Goal: Task Accomplishment & Management: Manage account settings

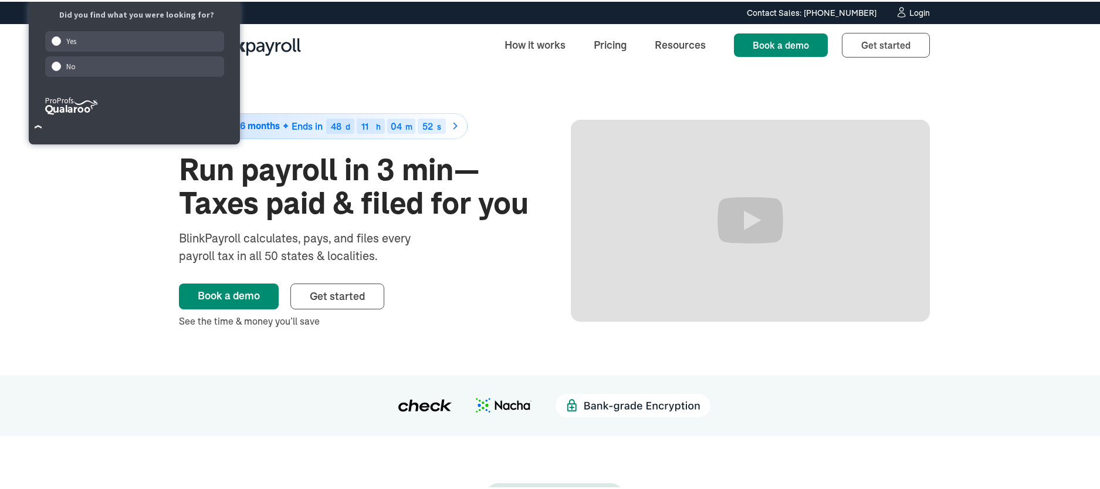
click at [916, 12] on div "Login" at bounding box center [919, 11] width 21 height 8
click at [0, 0] on div "Contact Sales: [PHONE_NUMBER] Contact Sales: [PHONE_NUMBER] Login" at bounding box center [554, 11] width 1109 height 22
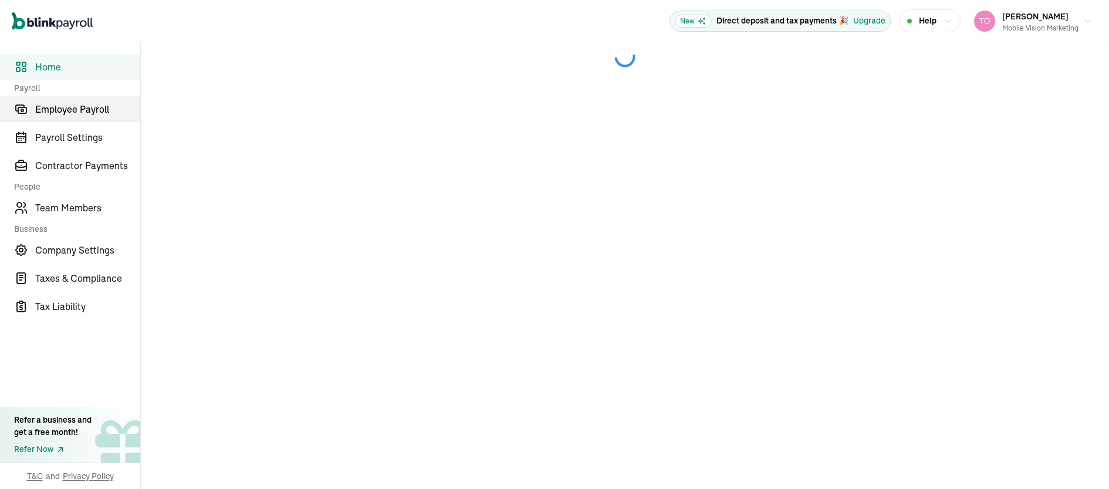
click at [82, 114] on span "Employee Payroll" at bounding box center [87, 109] width 105 height 14
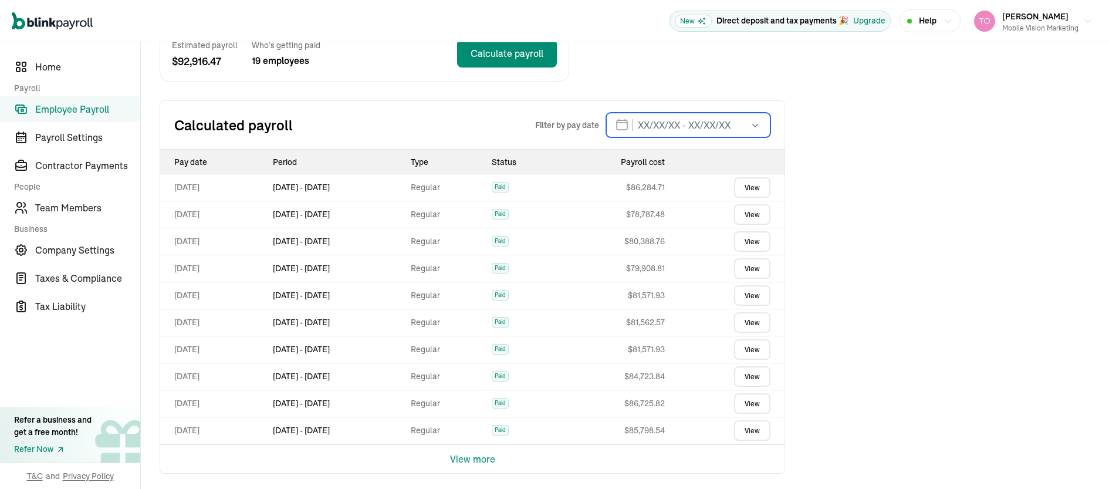
click at [643, 125] on input "text" at bounding box center [688, 125] width 164 height 25
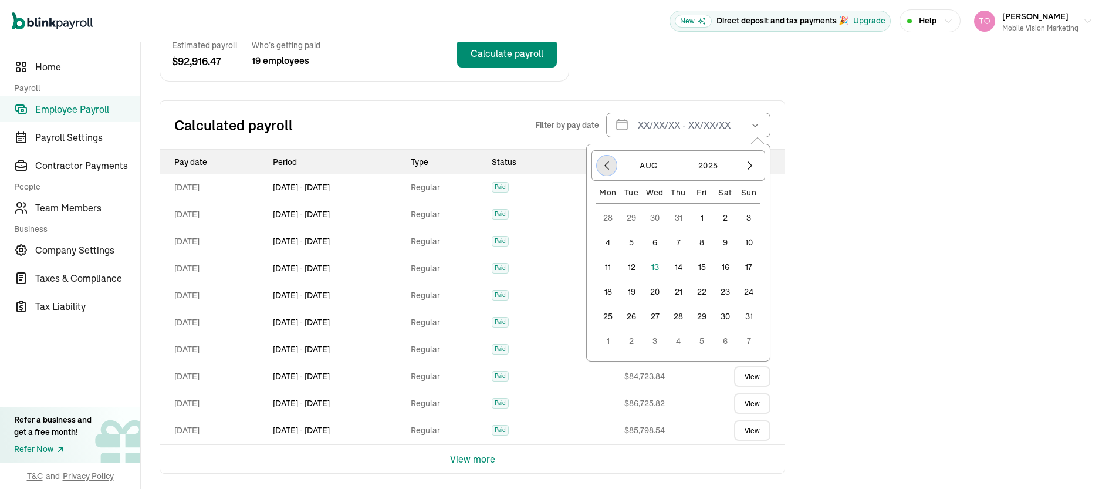
click at [604, 168] on icon "button" at bounding box center [607, 166] width 12 height 12
click at [632, 216] on button "1" at bounding box center [630, 217] width 23 height 23
click at [748, 165] on icon "button" at bounding box center [750, 166] width 12 height 12
click at [699, 239] on button "8" at bounding box center [701, 242] width 23 height 23
type input "[DATE] - [DATE]"
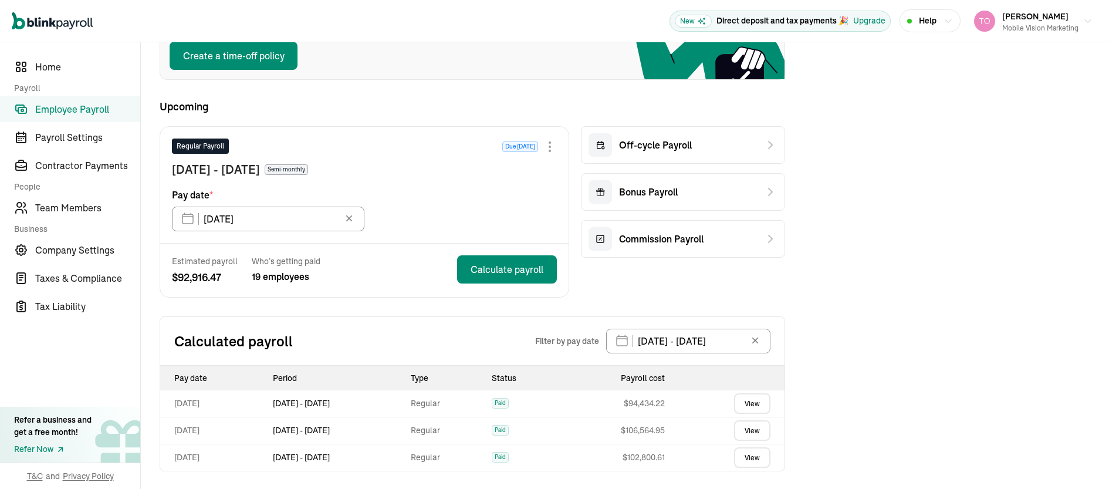
click at [746, 431] on link "View" at bounding box center [752, 430] width 36 height 21
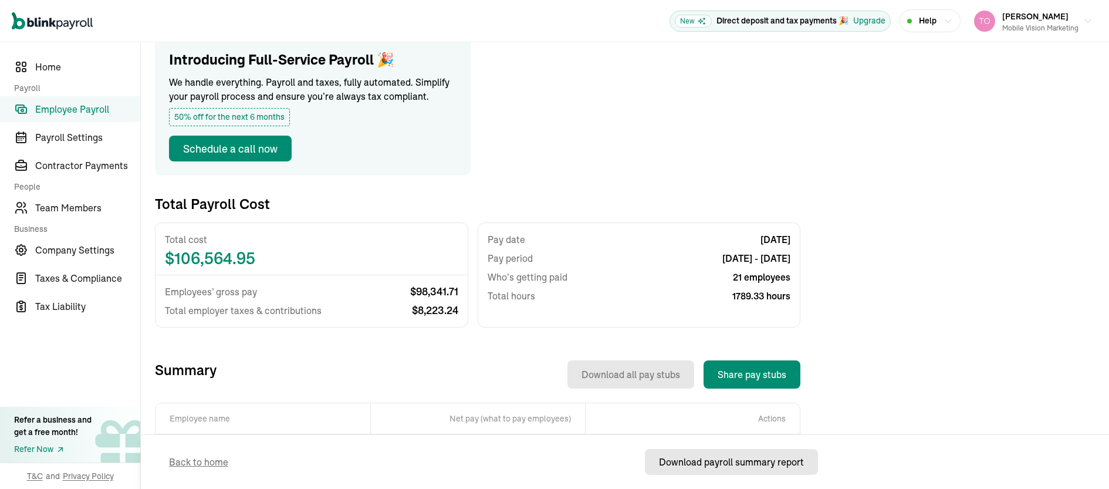
click at [742, 463] on div "Download payroll summary report" at bounding box center [731, 462] width 145 height 14
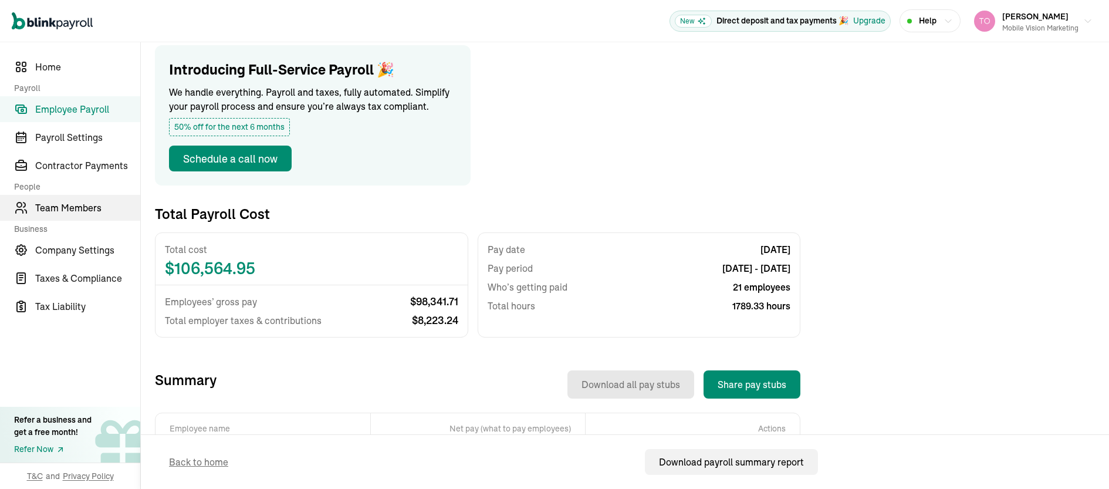
click at [84, 207] on span "Team Members" at bounding box center [87, 208] width 105 height 14
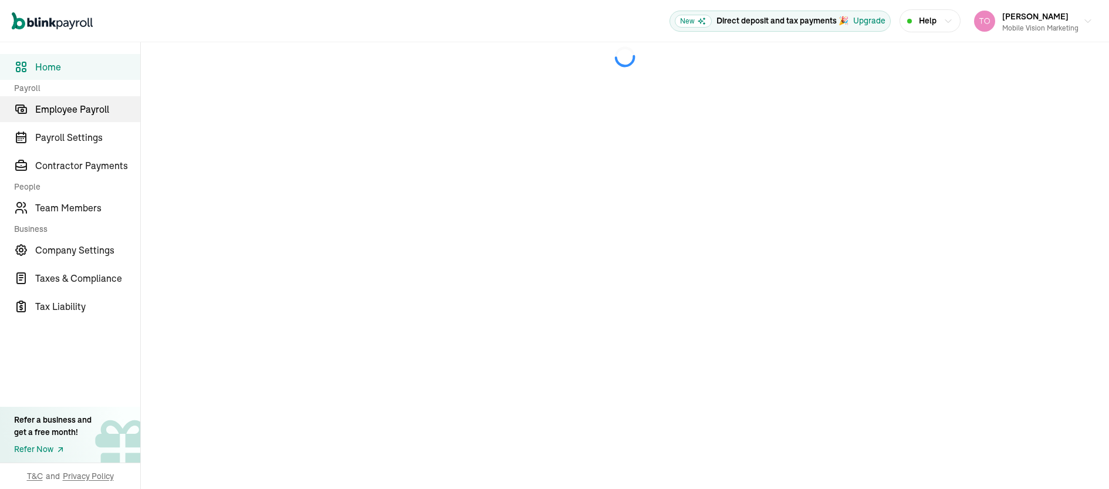
click at [82, 114] on span "Employee Payroll" at bounding box center [87, 109] width 105 height 14
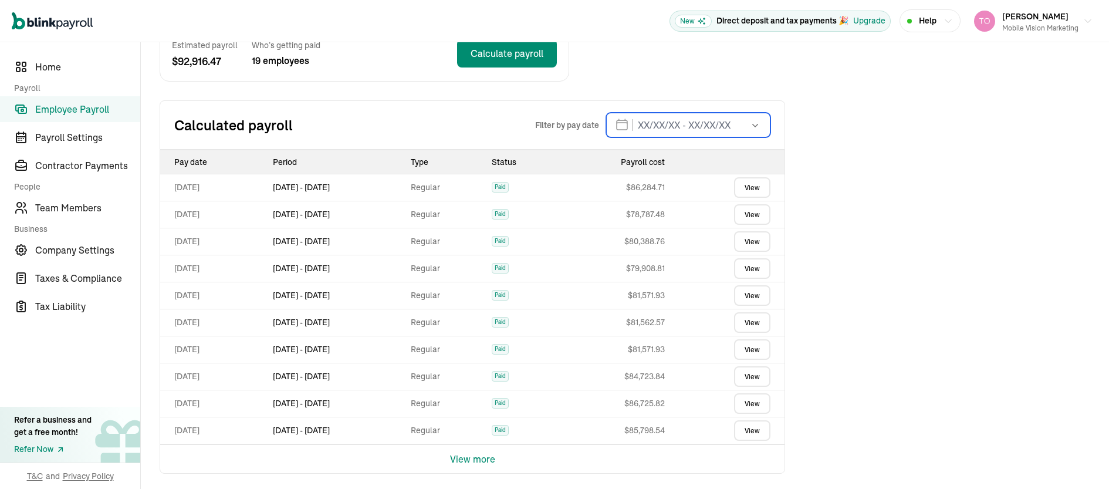
click at [643, 125] on input "text" at bounding box center [688, 125] width 164 height 25
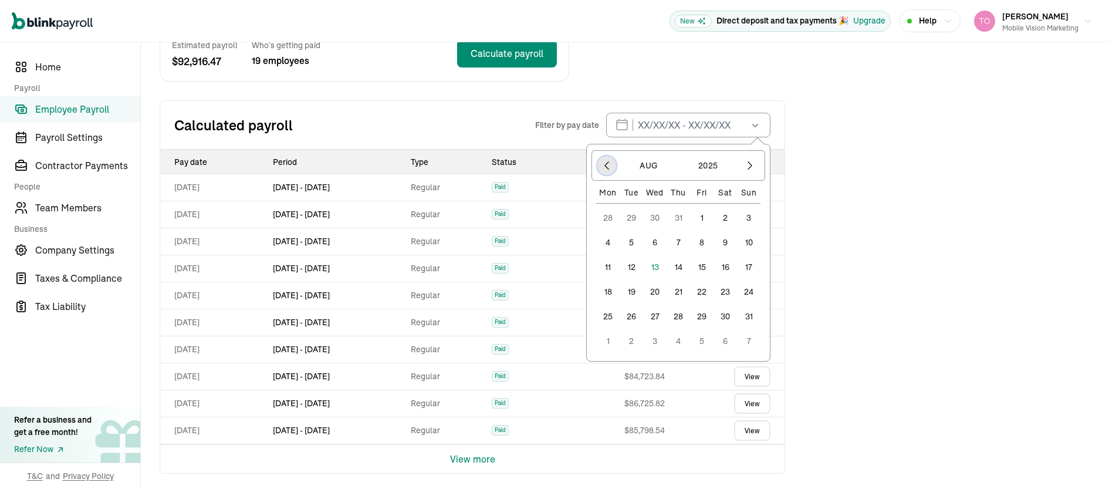
click at [604, 168] on icon "button" at bounding box center [607, 166] width 12 height 12
click at [632, 216] on button "1" at bounding box center [630, 217] width 23 height 23
click at [748, 165] on icon "button" at bounding box center [750, 166] width 12 height 12
click at [699, 239] on button "8" at bounding box center [701, 242] width 23 height 23
type input "07/01/2025 - 08/08/2025"
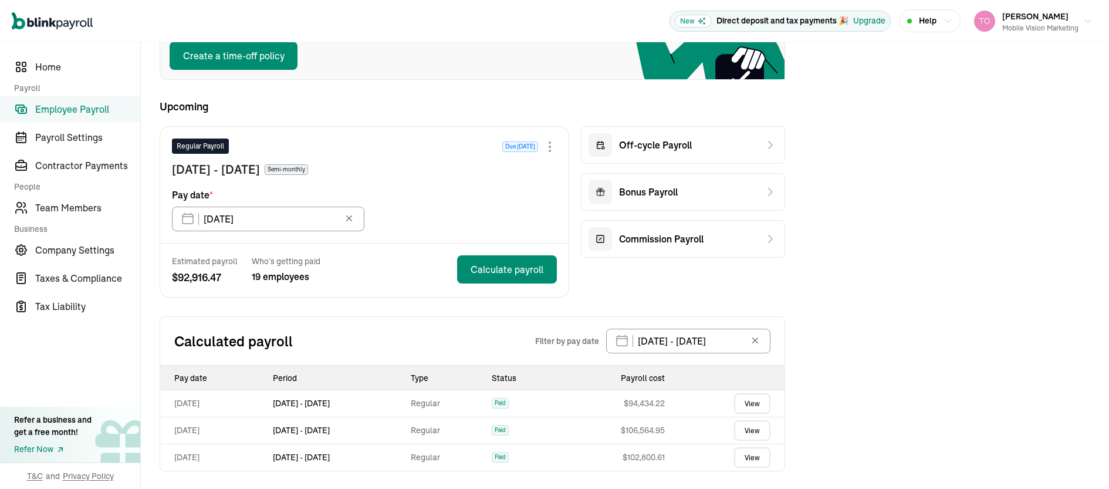
click at [746, 431] on link "View" at bounding box center [752, 430] width 36 height 21
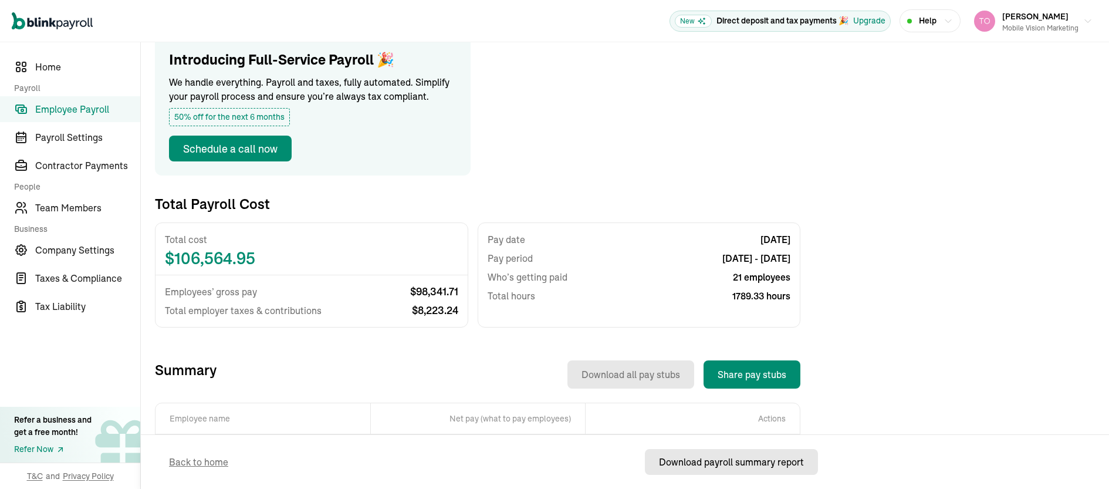
click at [742, 463] on div "Download payroll summary report" at bounding box center [731, 462] width 145 height 14
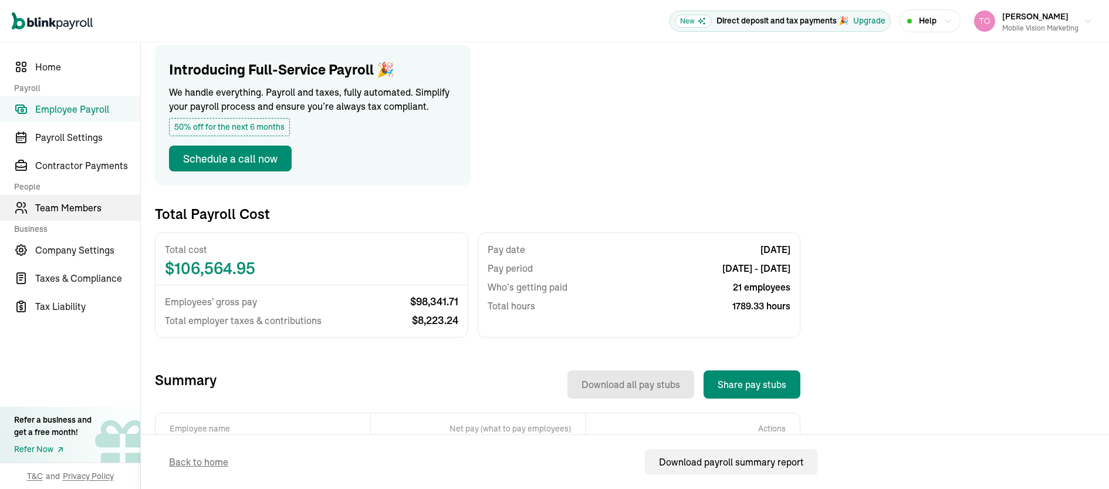
click at [84, 207] on span "Team Members" at bounding box center [87, 208] width 105 height 14
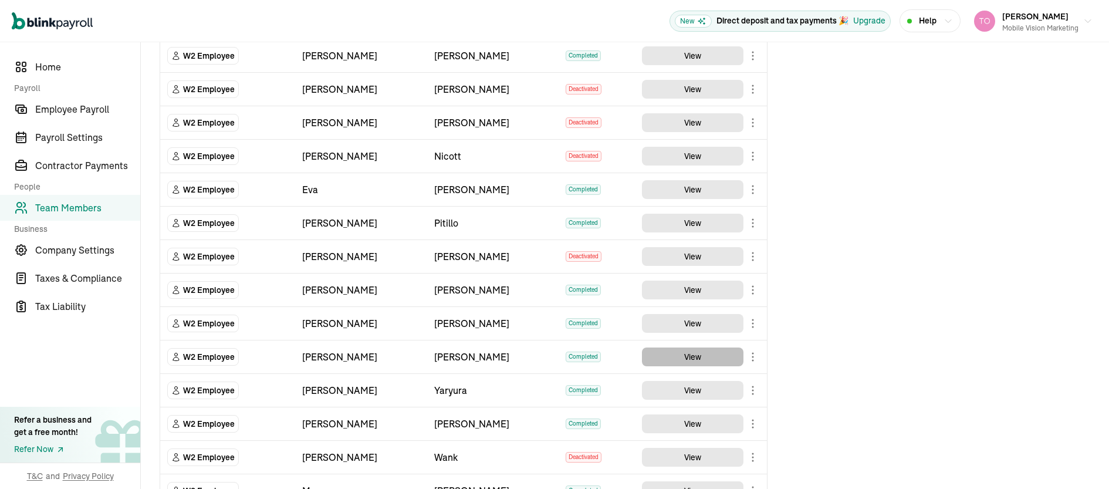
click at [692, 355] on button "View" at bounding box center [692, 356] width 101 height 19
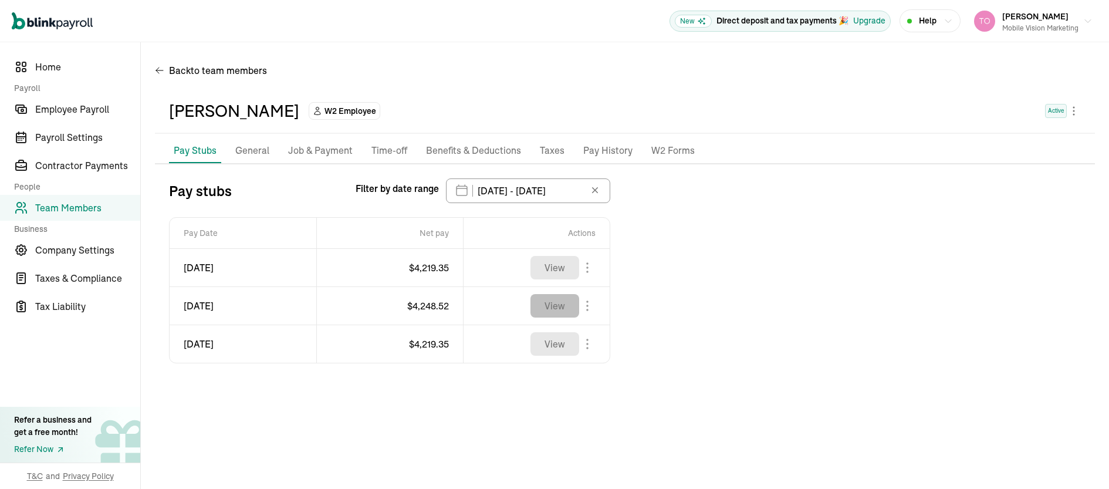
click at [558, 306] on button "View" at bounding box center [554, 305] width 49 height 23
click at [555, 341] on button "View" at bounding box center [554, 343] width 49 height 23
click at [542, 193] on input "07/01/2025 - 08/09/2025" at bounding box center [528, 190] width 164 height 25
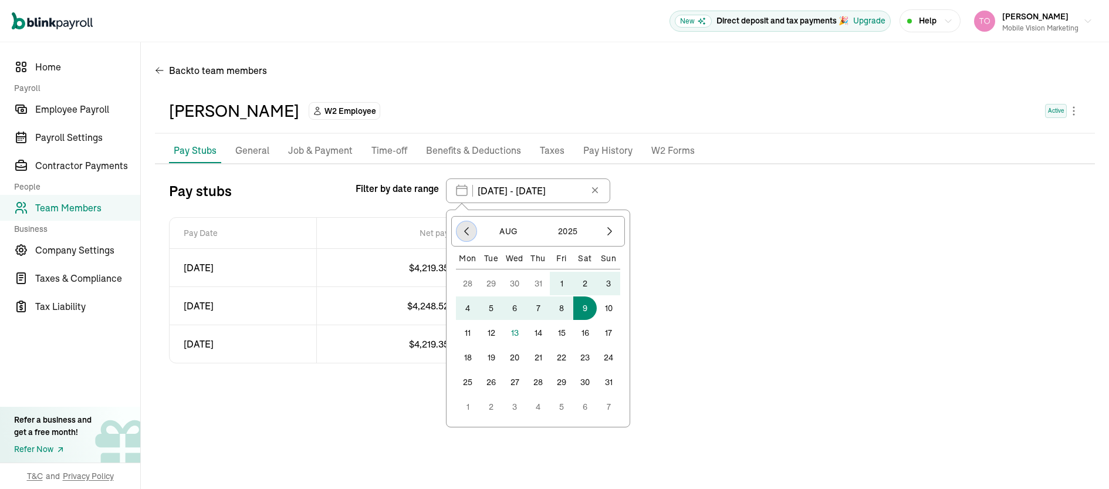
click at [463, 231] on icon "button" at bounding box center [466, 231] width 12 height 12
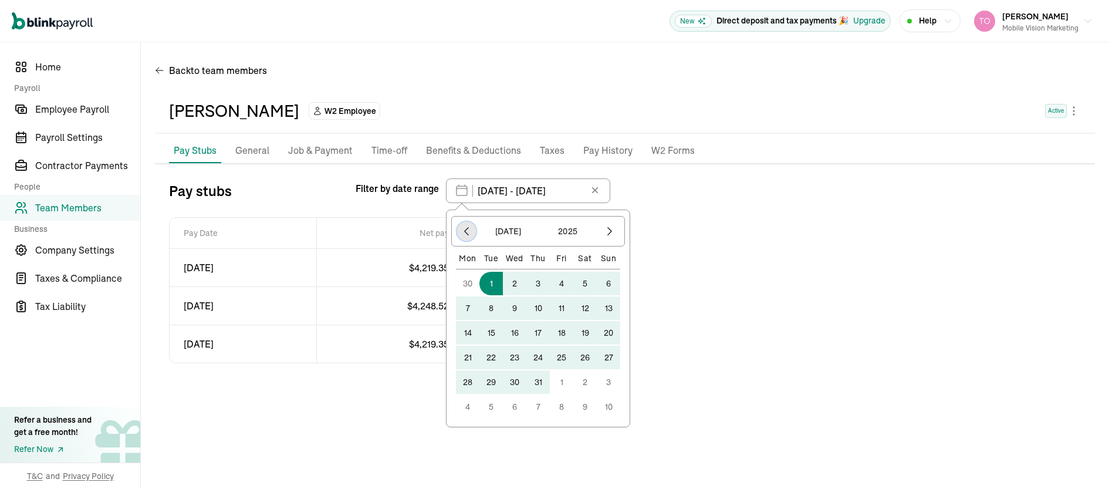
click at [463, 231] on icon "button" at bounding box center [466, 231] width 12 height 12
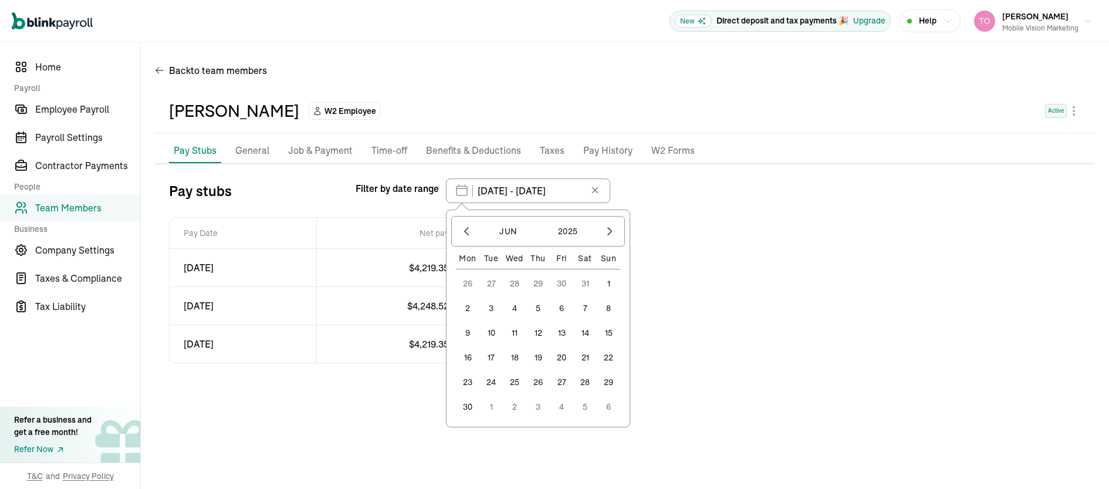
click at [614, 281] on button "1" at bounding box center [608, 283] width 23 height 23
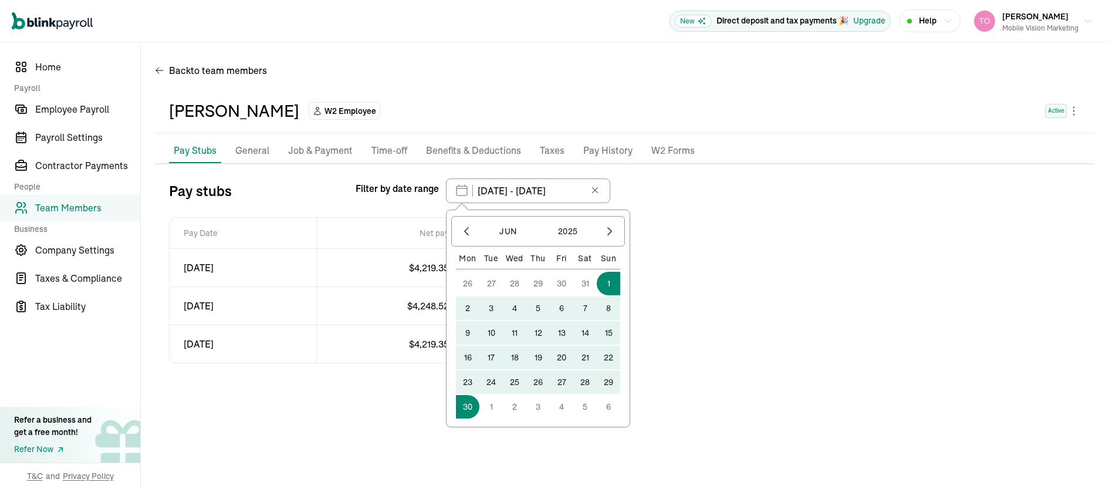
click at [463, 411] on button "30" at bounding box center [467, 406] width 23 height 23
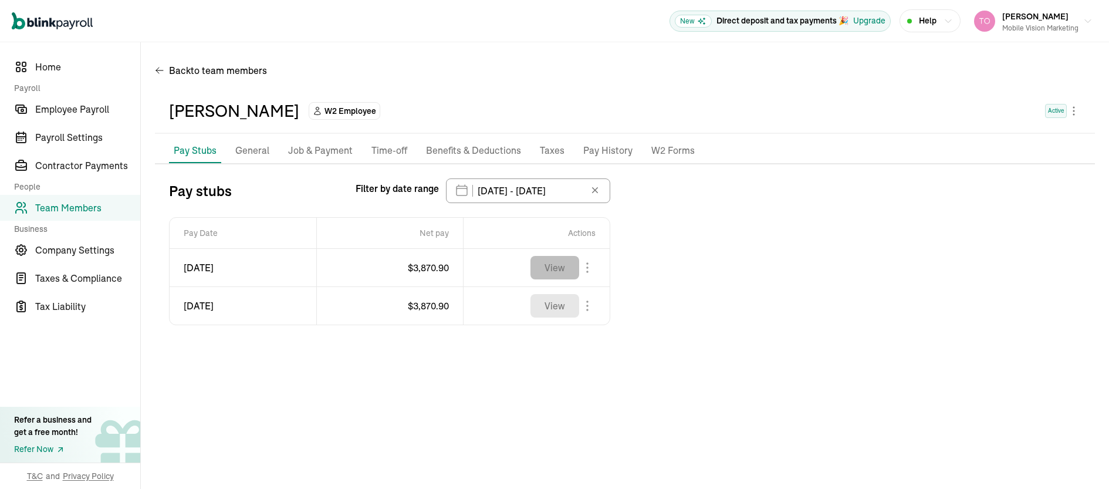
click at [561, 267] on button "View" at bounding box center [554, 267] width 49 height 23
click at [557, 309] on button "View" at bounding box center [554, 305] width 49 height 23
click at [536, 190] on input "06/01/2025 - 06/30/2025" at bounding box center [528, 190] width 164 height 25
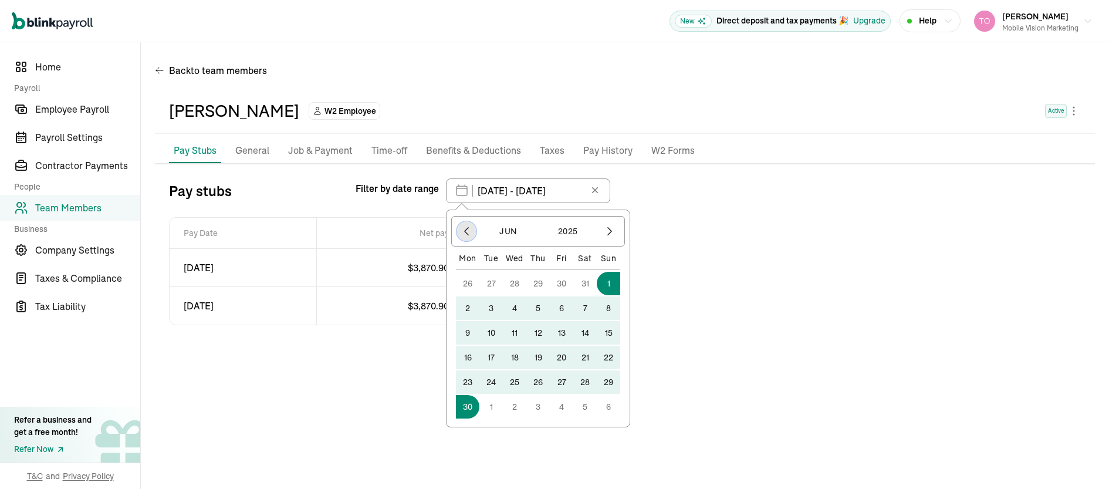
click at [465, 233] on icon "button" at bounding box center [466, 231] width 12 height 12
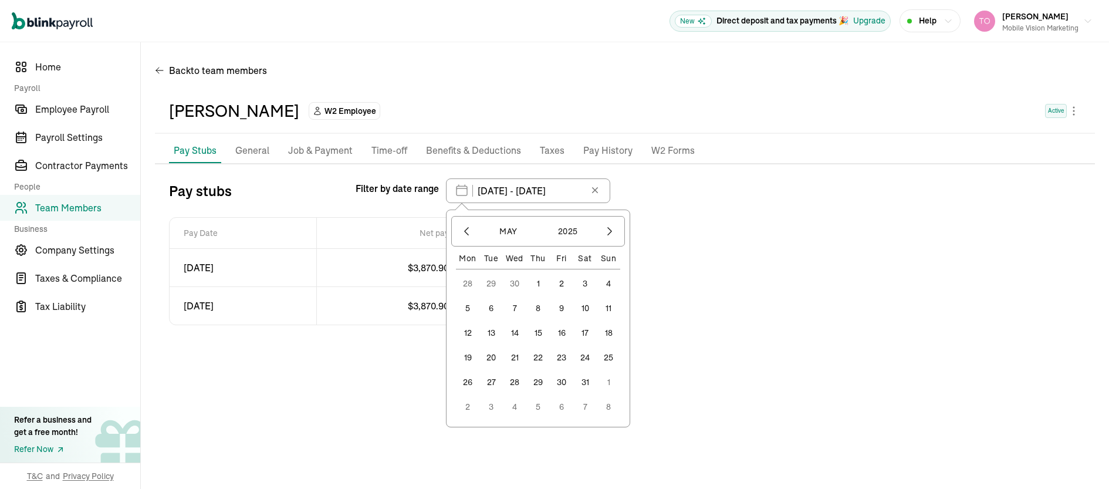
click at [537, 283] on button "1" at bounding box center [537, 283] width 23 height 23
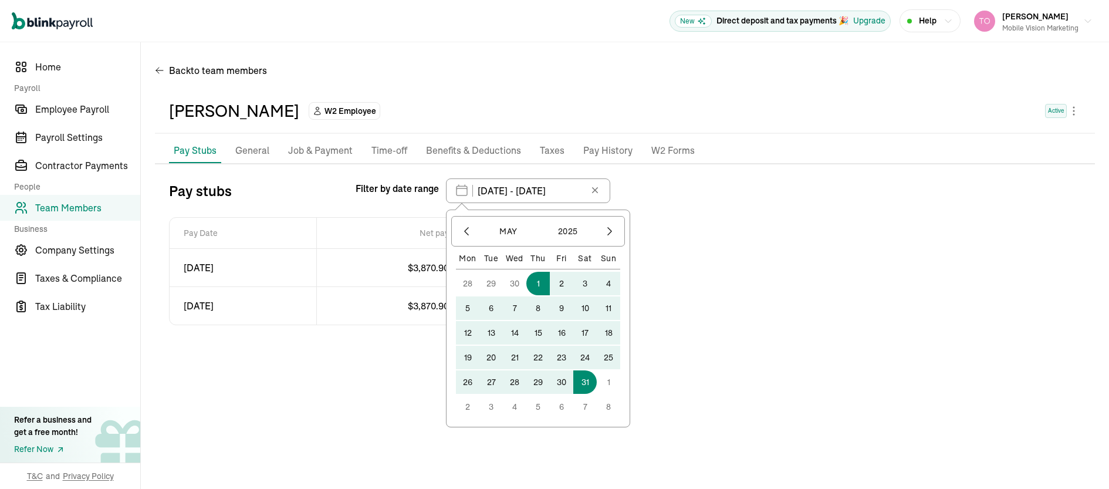
click at [588, 382] on button "31" at bounding box center [584, 381] width 23 height 23
type input "05/01/2025 - 05/31/2025"
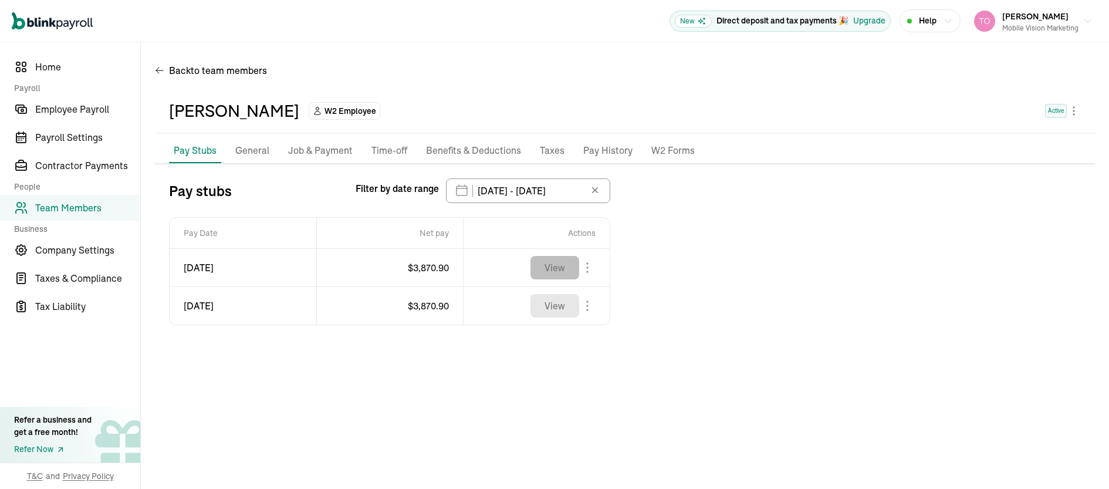
click at [564, 269] on button "View" at bounding box center [554, 267] width 49 height 23
click at [554, 304] on button "View" at bounding box center [554, 305] width 49 height 23
click at [55, 109] on span "Employee Payroll" at bounding box center [87, 109] width 105 height 14
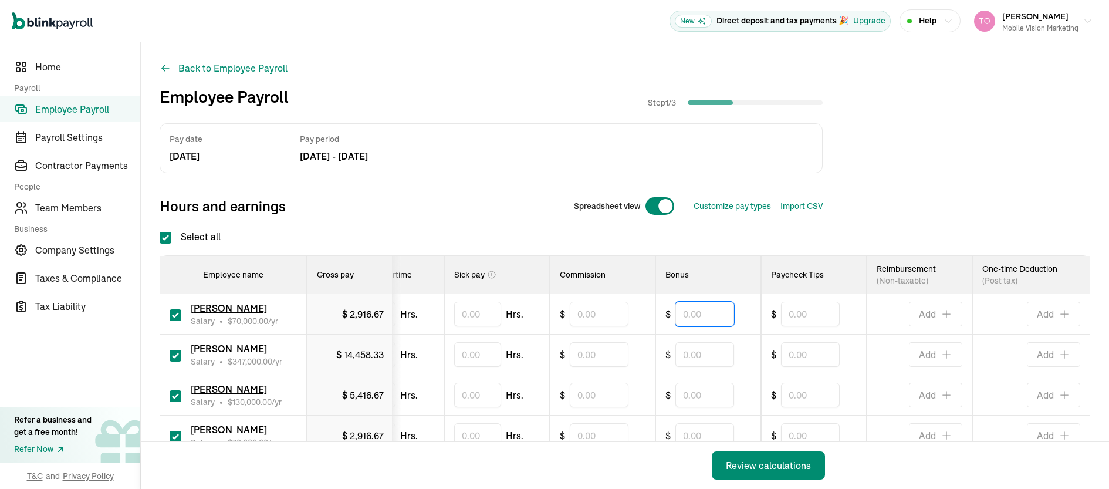
click at [692, 318] on input "text" at bounding box center [704, 313] width 59 height 25
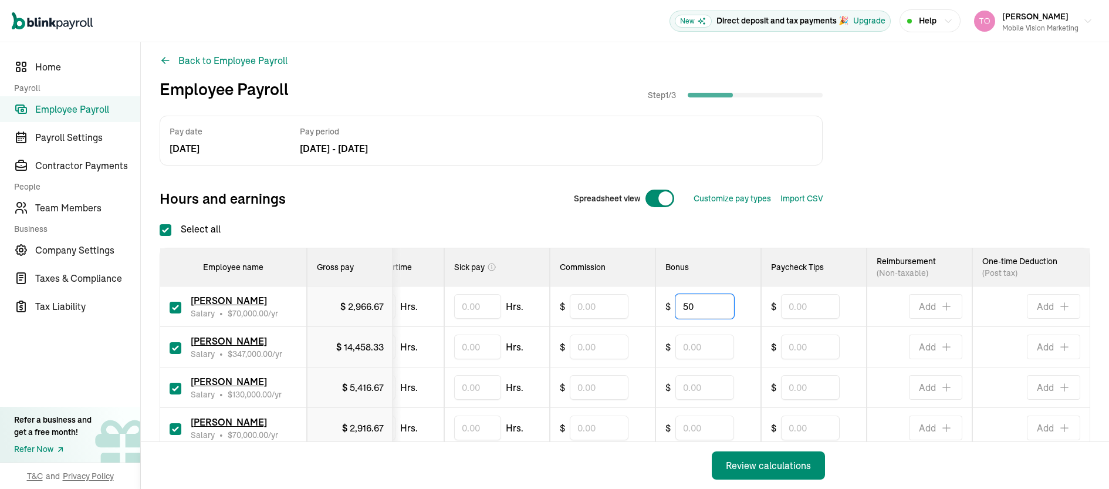
scroll to position [15, 0]
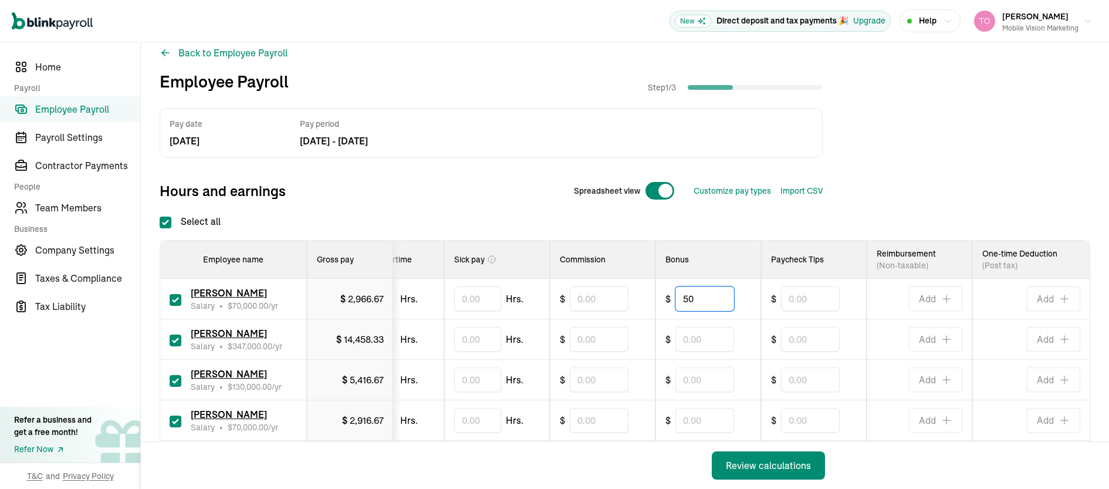
type input "50"
click at [690, 377] on input "text" at bounding box center [704, 379] width 59 height 25
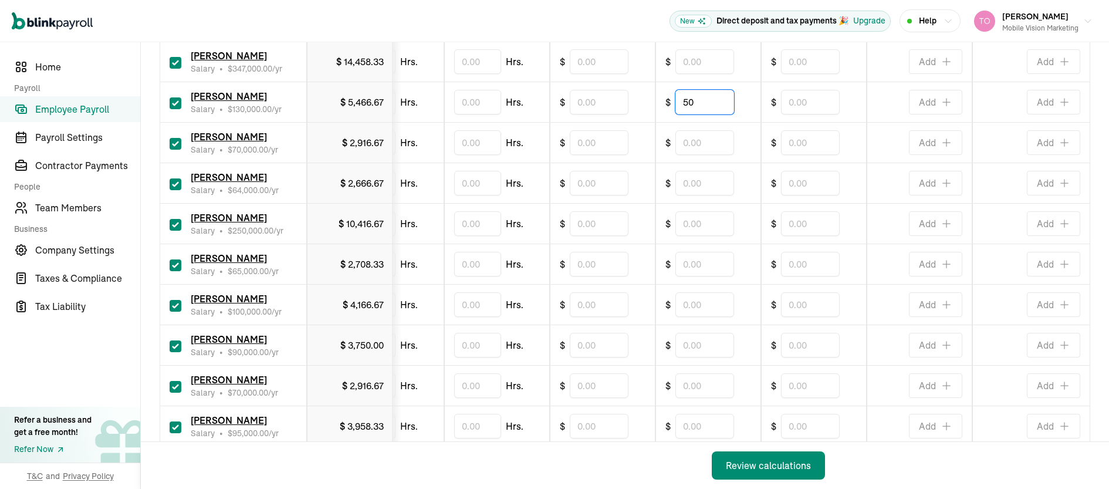
scroll to position [248, 0]
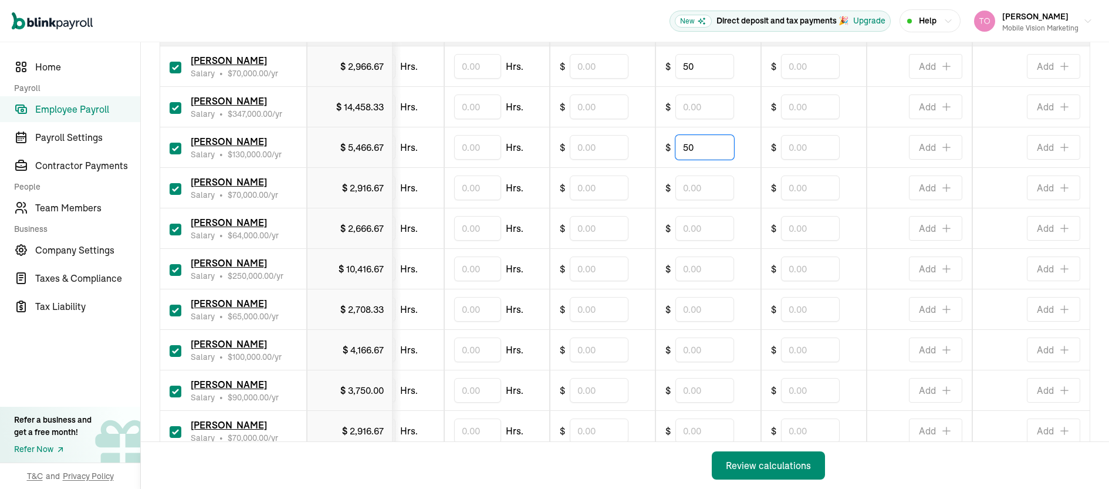
type input "50"
click at [685, 190] on input "text" at bounding box center [704, 187] width 59 height 25
type input "250"
click at [692, 226] on input "text" at bounding box center [704, 228] width 59 height 25
type input "250"
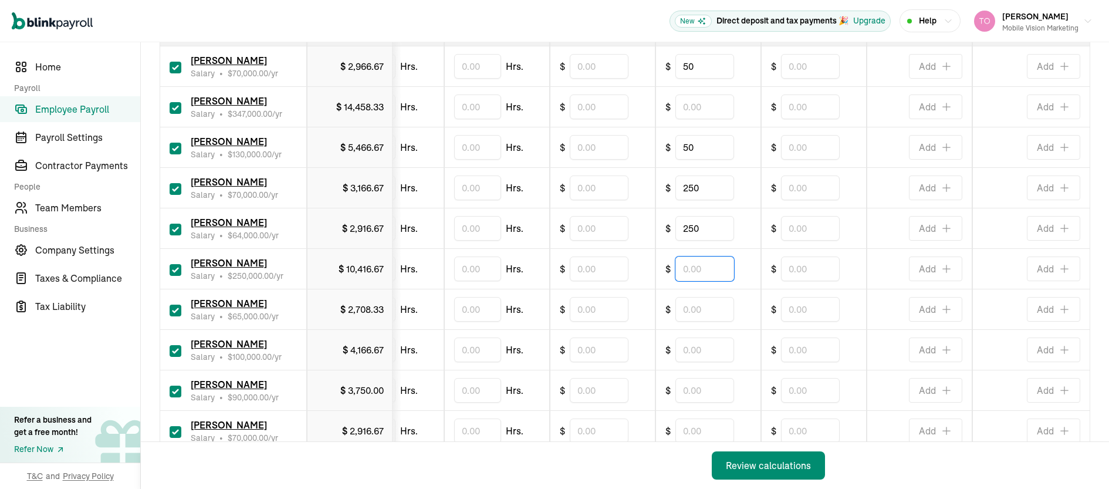
click at [690, 265] on input "text" at bounding box center [704, 268] width 59 height 25
type input "50"
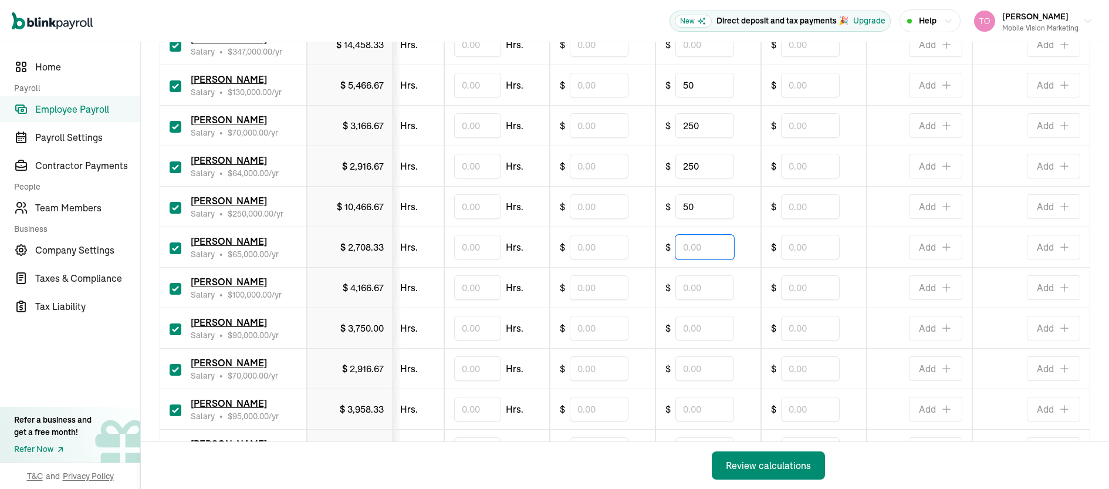
click at [689, 246] on input "text" at bounding box center [704, 247] width 59 height 25
type input "250"
click at [693, 295] on input "text" at bounding box center [704, 287] width 59 height 25
type input "50"
click at [679, 330] on input "text" at bounding box center [704, 328] width 59 height 25
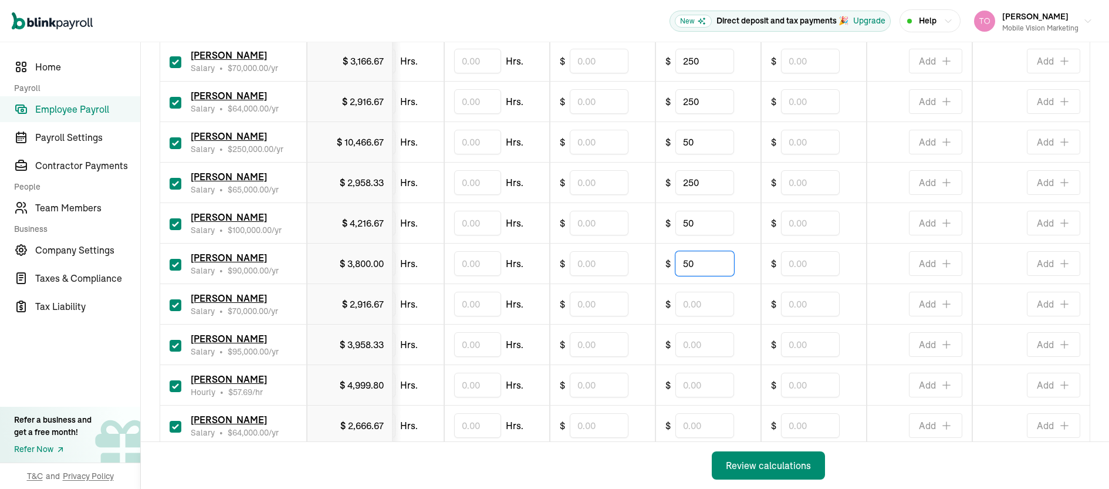
scroll to position [427, 0]
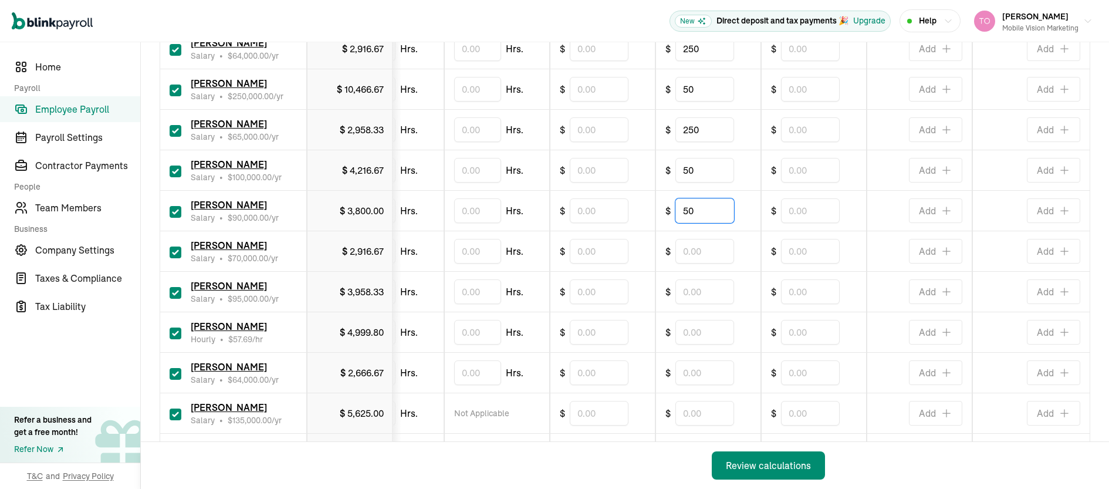
type input "50"
click at [682, 292] on input "text" at bounding box center [704, 291] width 59 height 25
type input "200"
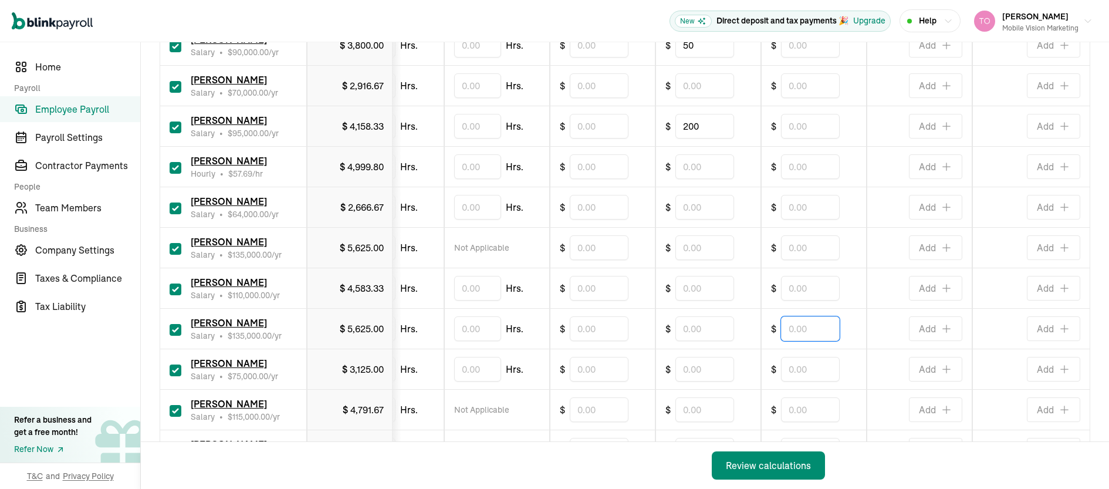
click at [791, 326] on input "text" at bounding box center [810, 328] width 59 height 25
click at [700, 327] on input "text" at bounding box center [704, 328] width 59 height 25
type input "50"
click at [695, 206] on input "text" at bounding box center [704, 207] width 59 height 25
type input "200"
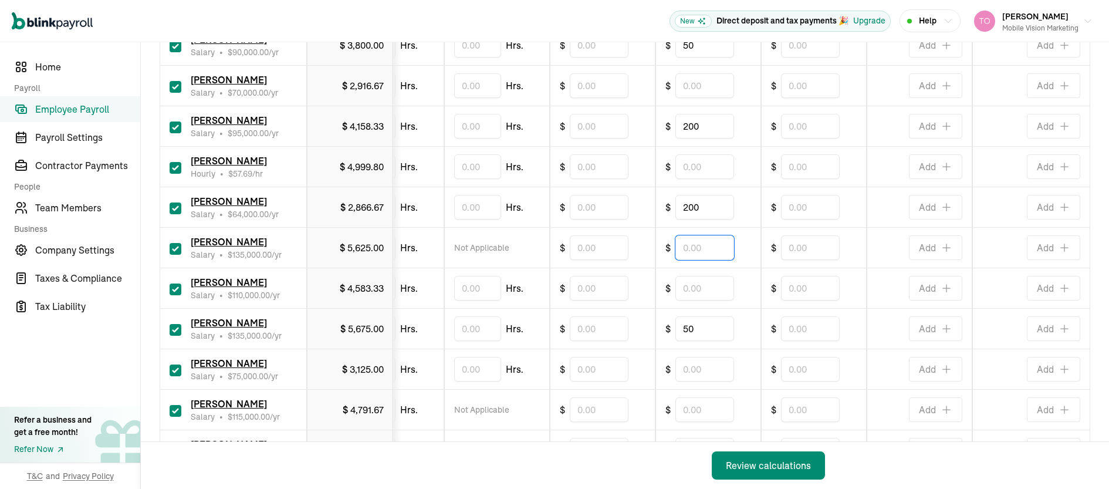
click at [691, 247] on input "text" at bounding box center [704, 247] width 59 height 25
type input "50"
click at [682, 287] on input "text" at bounding box center [704, 288] width 59 height 25
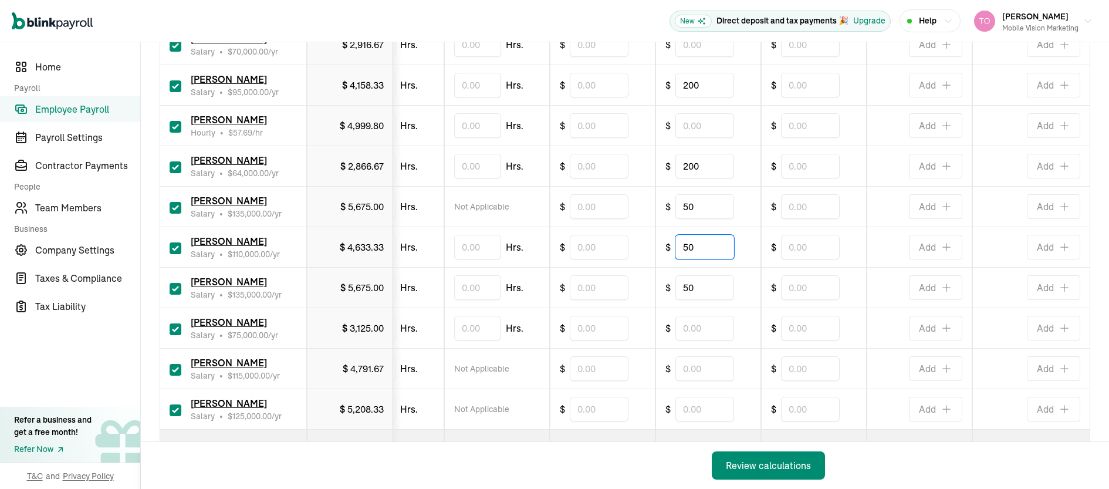
scroll to position [682, 0]
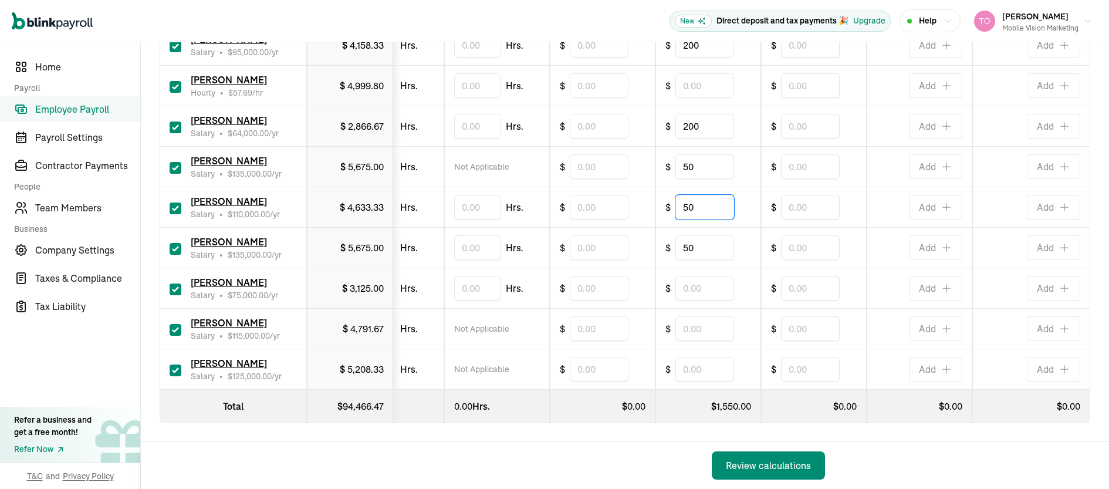
type input "50"
click at [639, 443] on div "Back Review calculations" at bounding box center [490, 465] width 698 height 47
click at [760, 466] on div "Review calculations" at bounding box center [768, 465] width 85 height 14
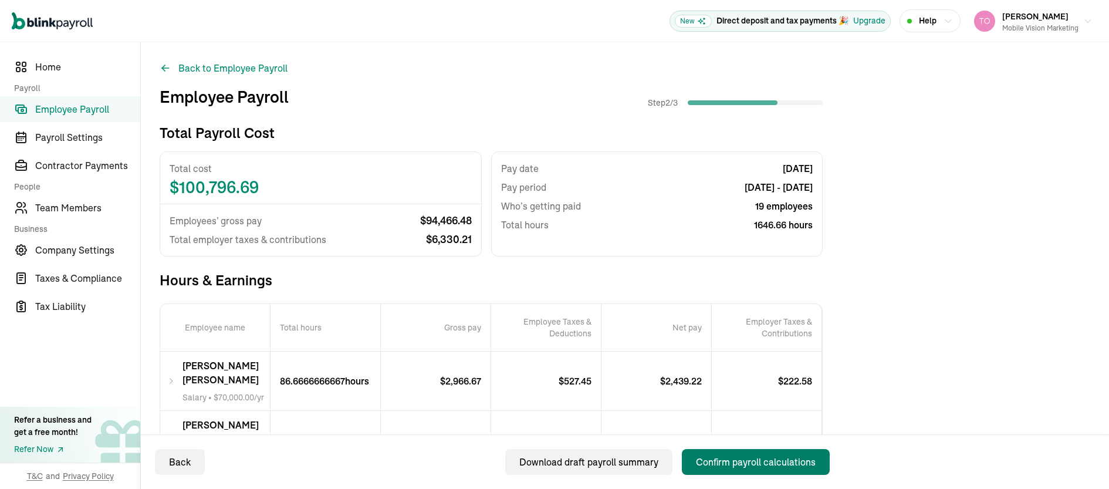
click at [760, 459] on div "Confirm payroll calculations" at bounding box center [756, 462] width 120 height 14
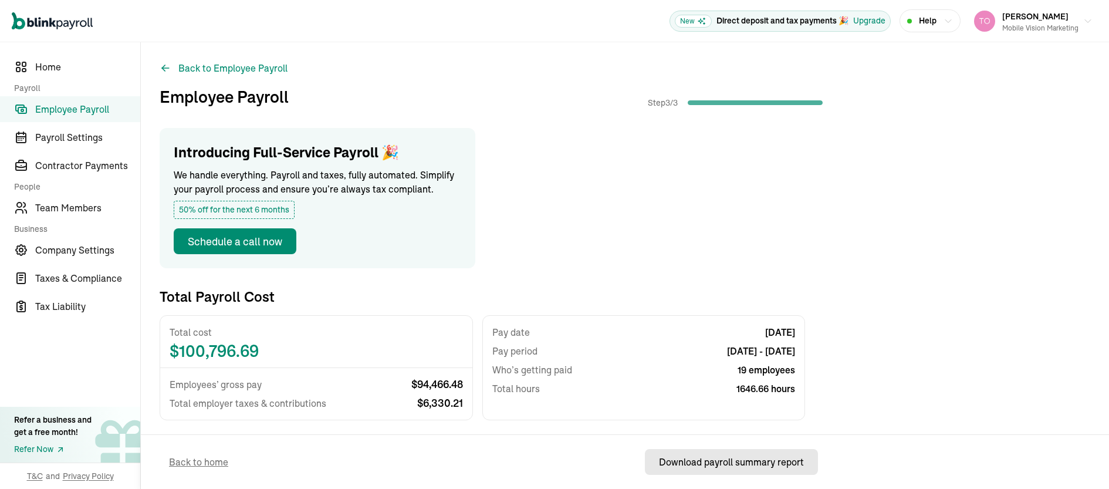
click at [696, 457] on div "Download payroll summary report" at bounding box center [731, 462] width 145 height 14
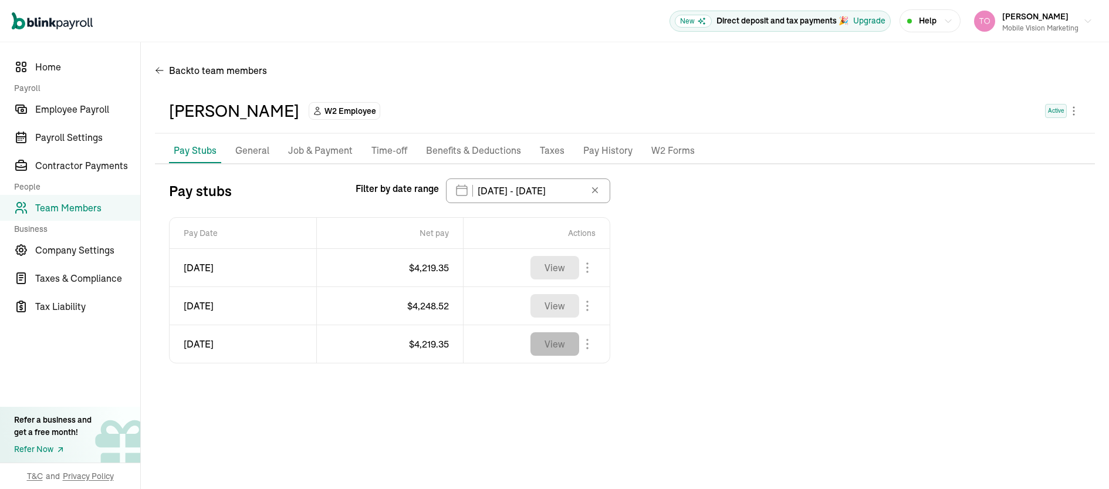
click at [555, 341] on button "View" at bounding box center [554, 343] width 49 height 23
click at [542, 193] on input "07/01/2025 - 08/09/2025" at bounding box center [528, 190] width 164 height 25
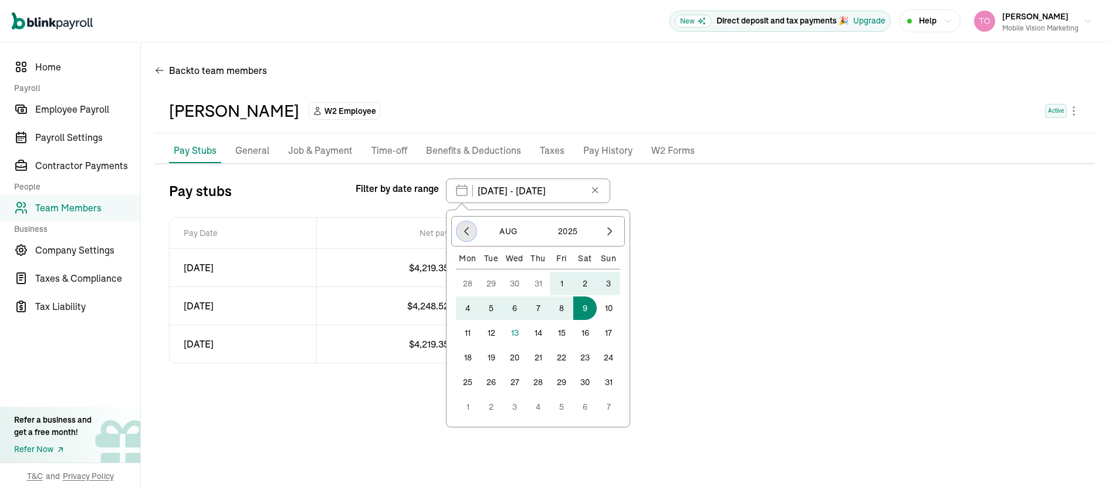
click at [463, 231] on icon "button" at bounding box center [466, 231] width 12 height 12
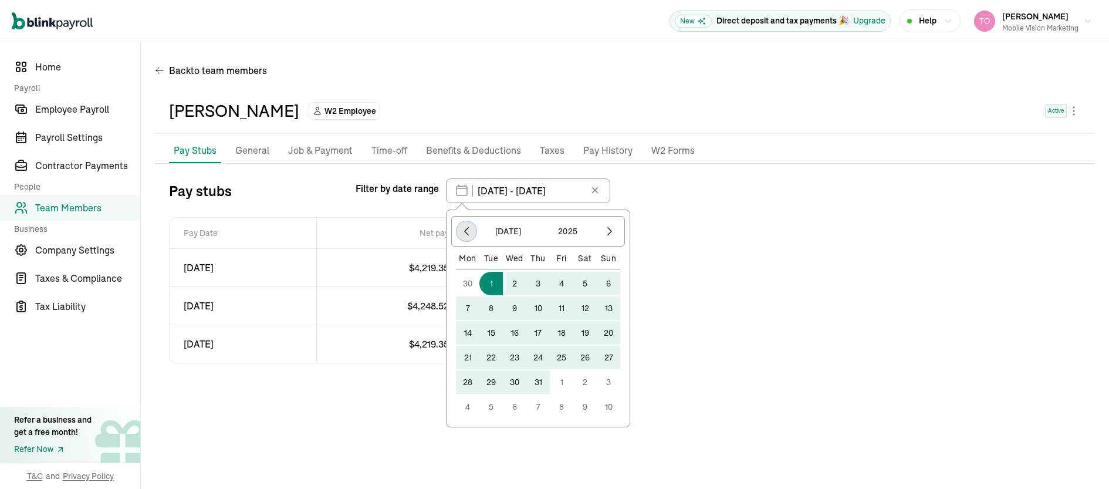
click at [463, 231] on icon "button" at bounding box center [466, 231] width 12 height 12
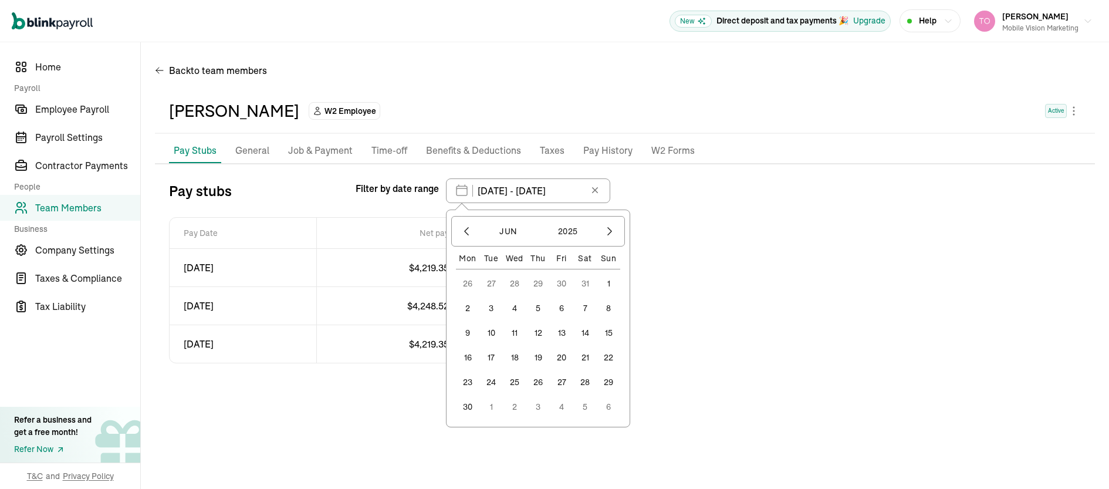
click at [614, 281] on button "1" at bounding box center [608, 283] width 23 height 23
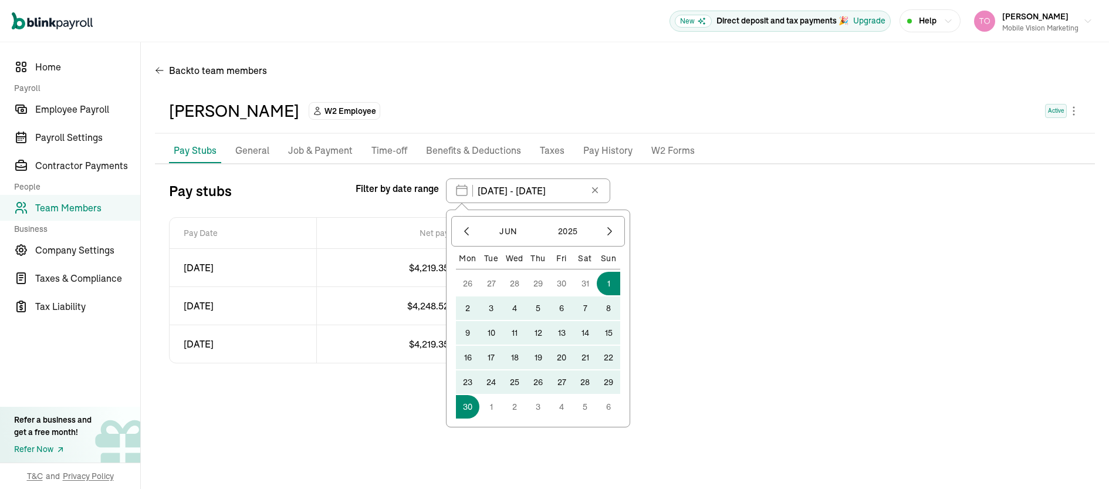
click at [463, 411] on button "30" at bounding box center [467, 406] width 23 height 23
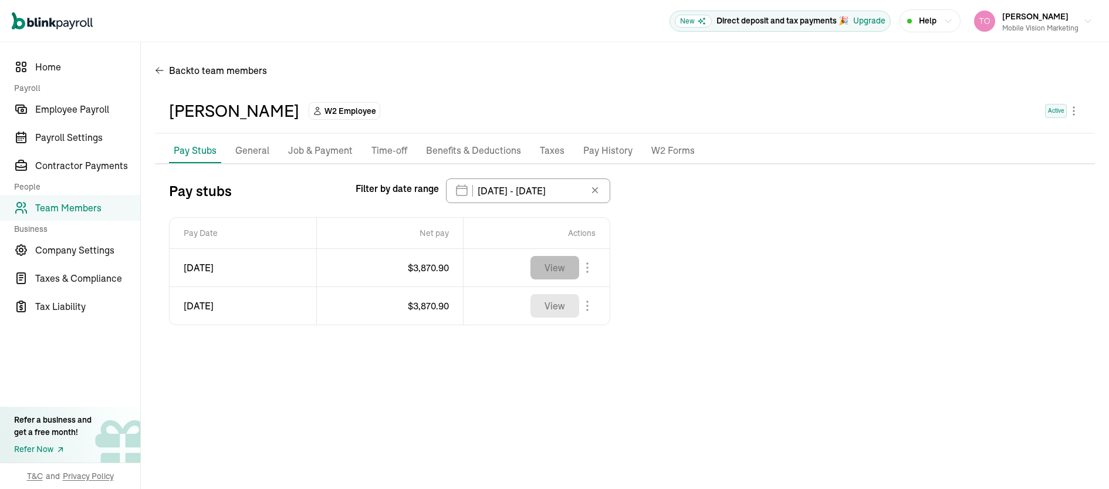
click at [561, 267] on button "View" at bounding box center [554, 267] width 49 height 23
click at [557, 309] on button "View" at bounding box center [554, 305] width 49 height 23
click at [536, 190] on input "06/01/2025 - 06/30/2025" at bounding box center [528, 190] width 164 height 25
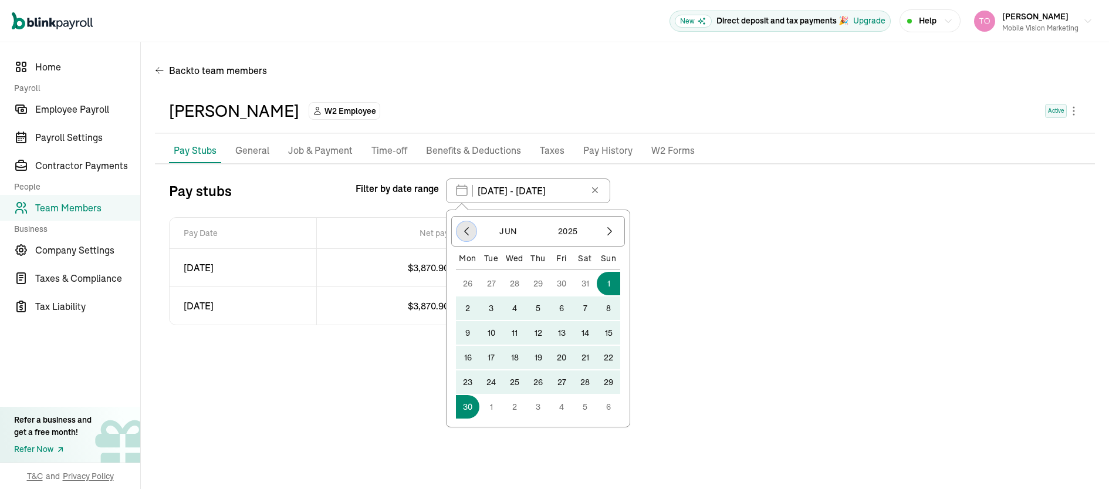
click at [465, 233] on icon "button" at bounding box center [466, 231] width 12 height 12
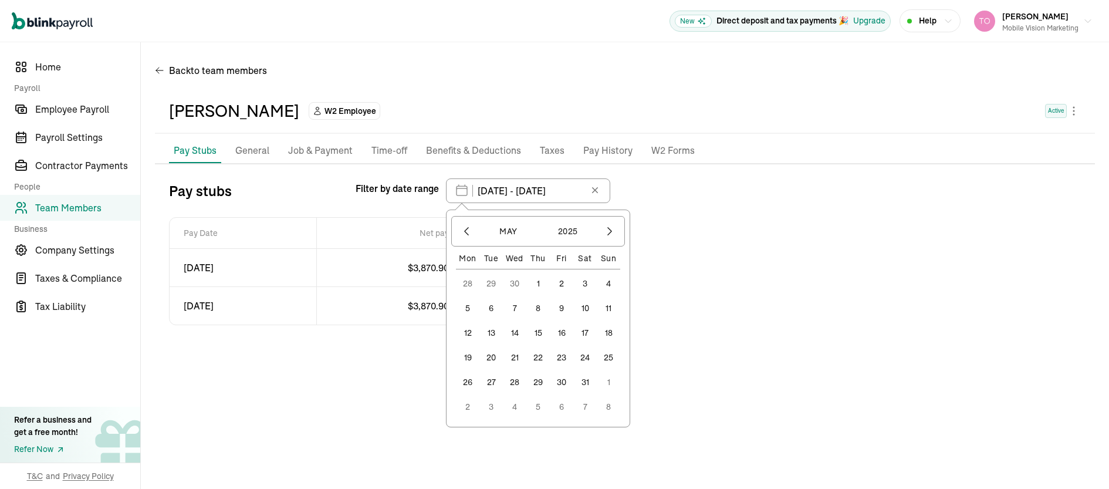
click at [537, 283] on button "1" at bounding box center [537, 283] width 23 height 23
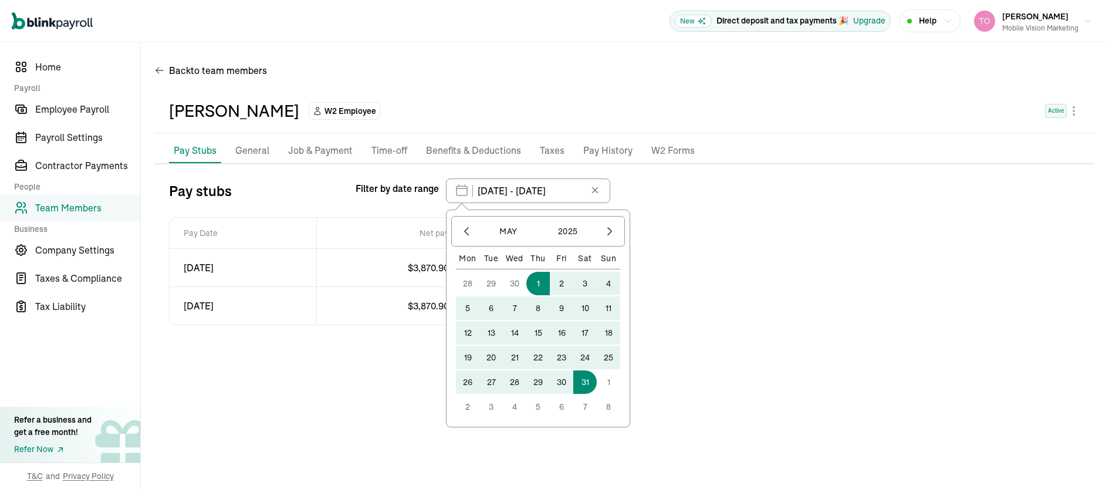
click at [588, 382] on button "31" at bounding box center [584, 381] width 23 height 23
type input "05/01/2025 - 05/31/2025"
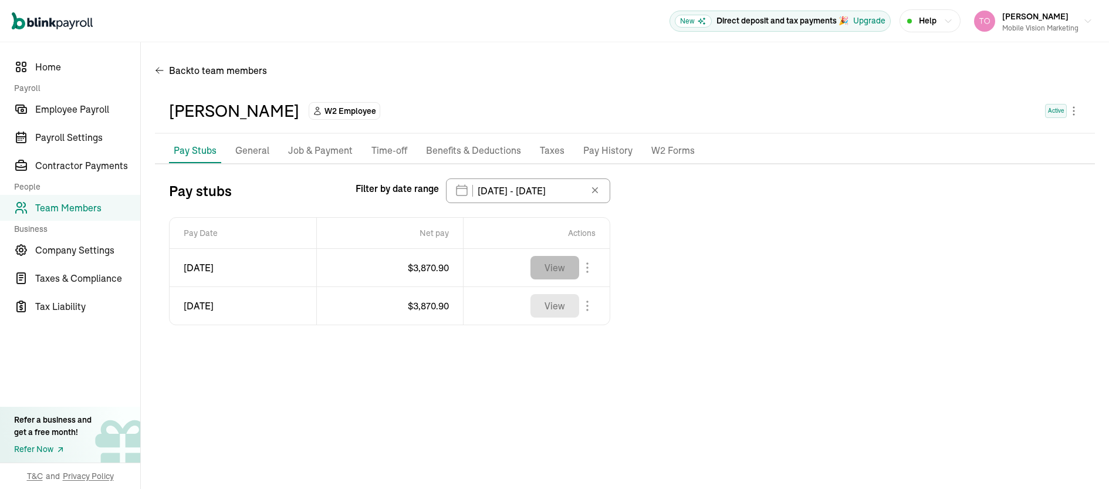
click at [564, 269] on button "View" at bounding box center [554, 267] width 49 height 23
click at [554, 304] on button "View" at bounding box center [554, 305] width 49 height 23
click at [55, 109] on span "Employee Payroll" at bounding box center [87, 109] width 105 height 14
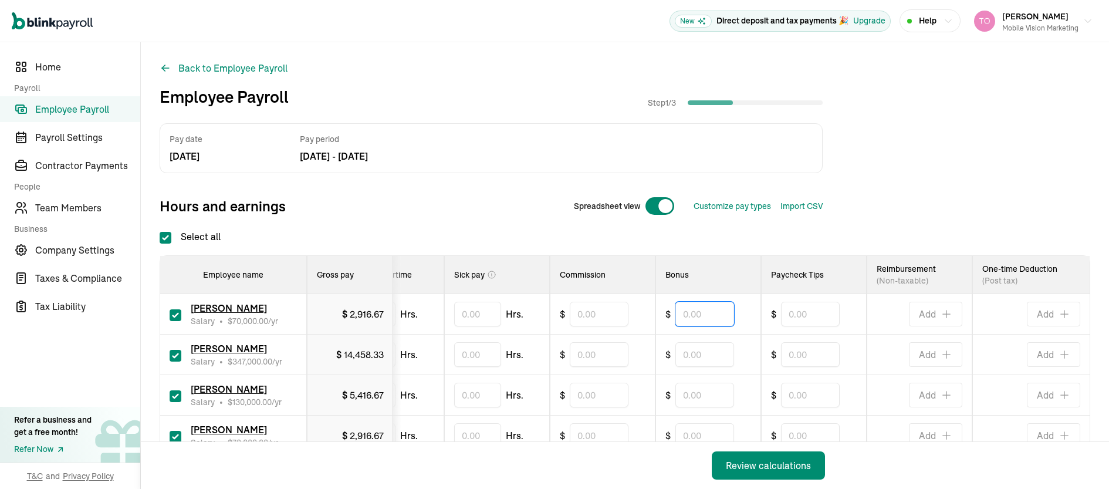
click at [692, 318] on input "text" at bounding box center [704, 313] width 59 height 25
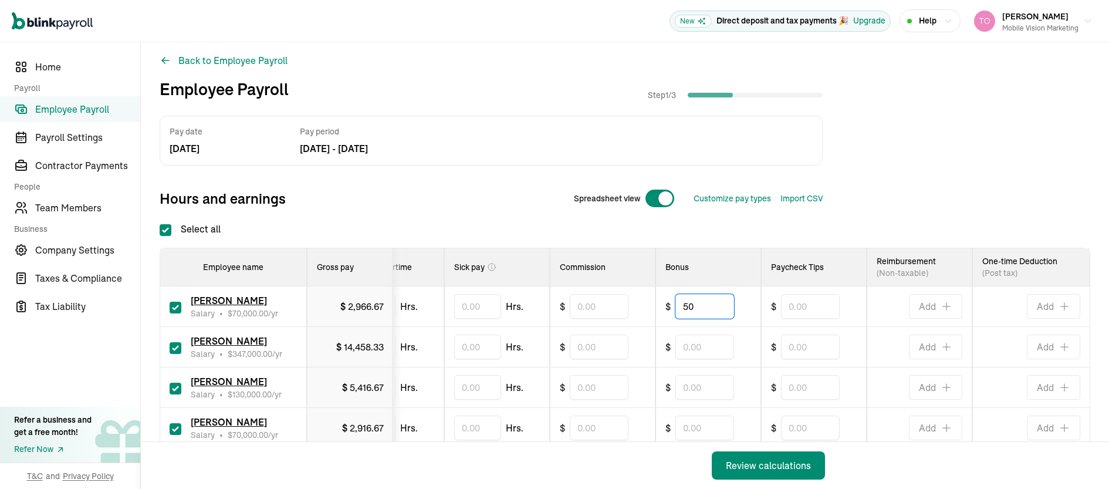
scroll to position [15, 0]
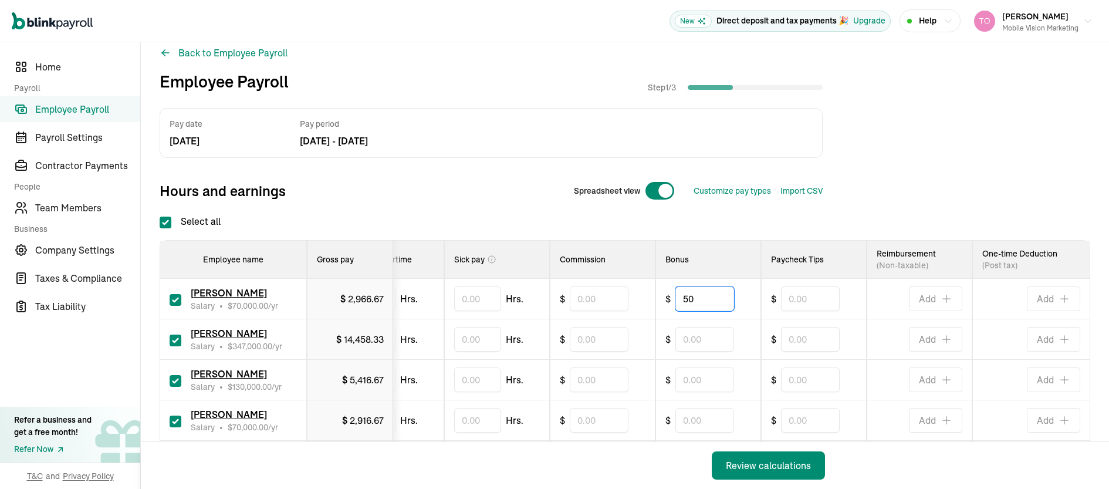
type input "50"
click at [690, 377] on input "text" at bounding box center [704, 379] width 59 height 25
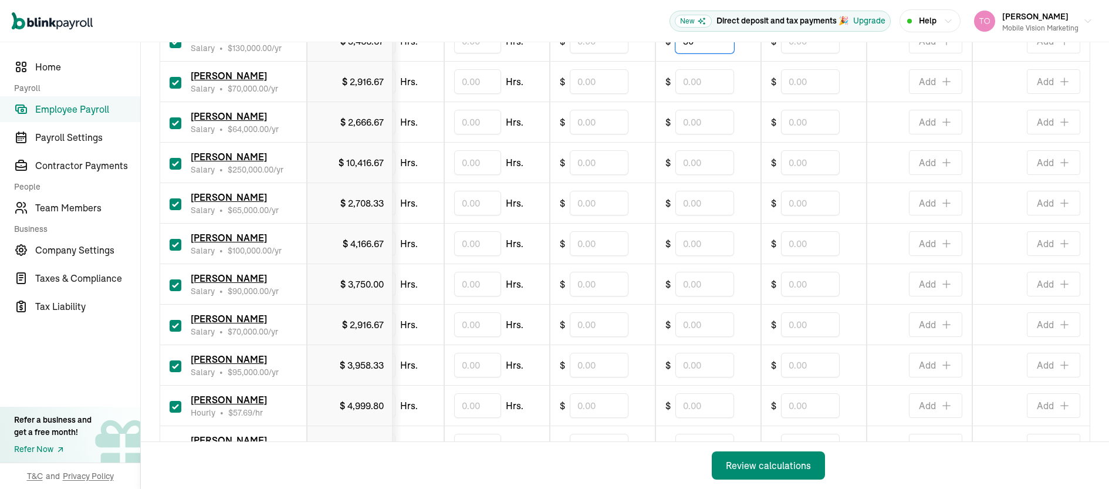
scroll to position [248, 0]
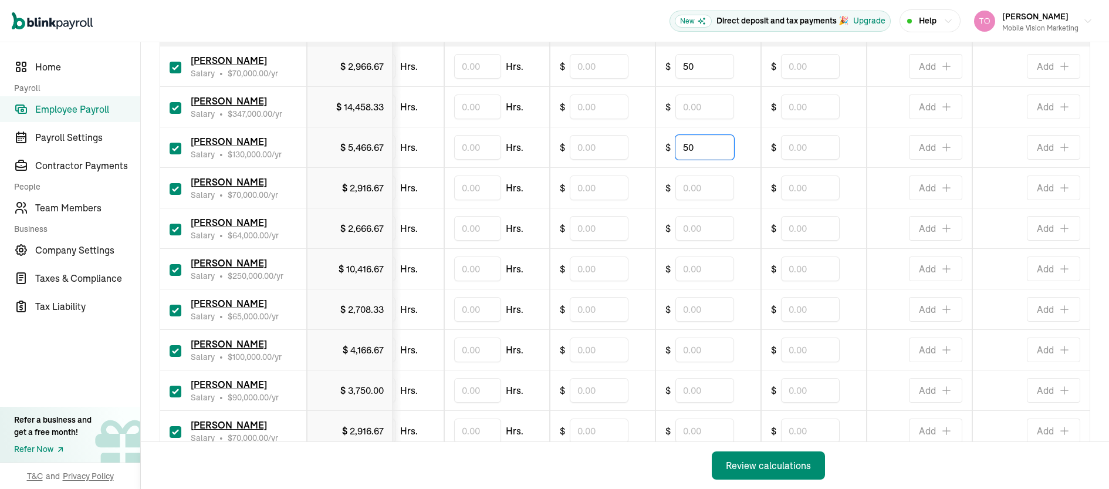
type input "50"
click at [685, 190] on input "text" at bounding box center [704, 187] width 59 height 25
type input "250"
click at [692, 226] on input "text" at bounding box center [704, 228] width 59 height 25
type input "250"
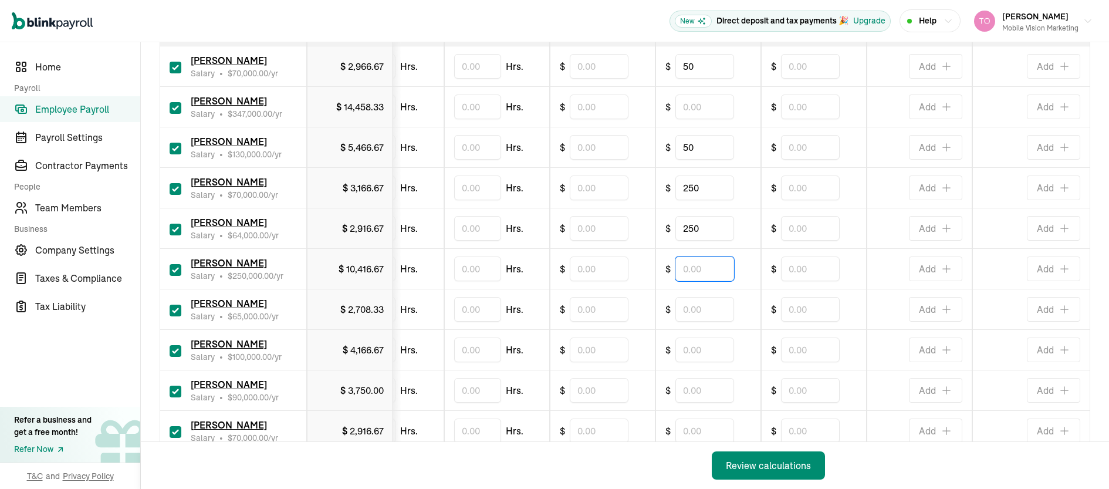
click at [690, 265] on input "text" at bounding box center [704, 268] width 59 height 25
type input "50"
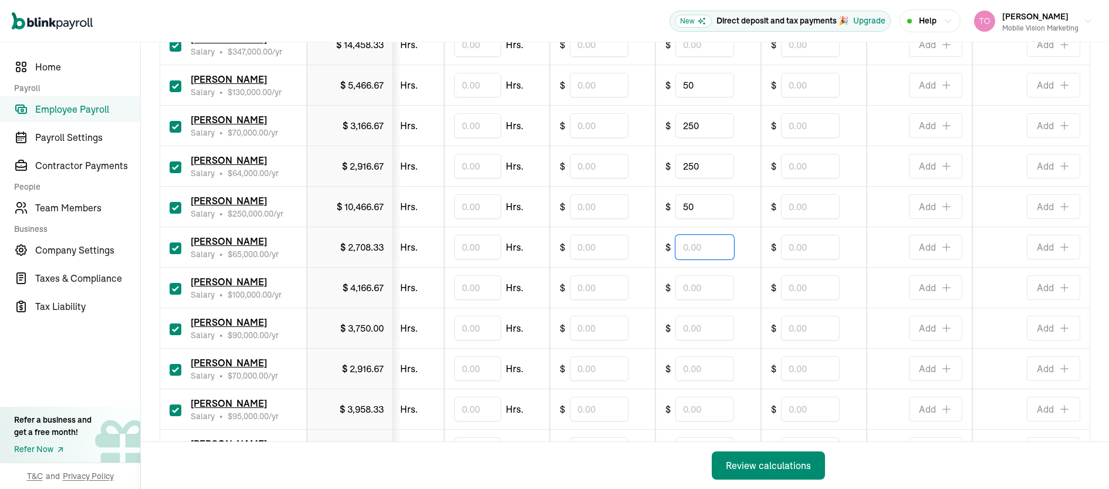
click at [689, 246] on input "text" at bounding box center [704, 247] width 59 height 25
type input "250"
click at [693, 295] on input "text" at bounding box center [704, 287] width 59 height 25
type input "50"
click at [679, 330] on input "text" at bounding box center [704, 328] width 59 height 25
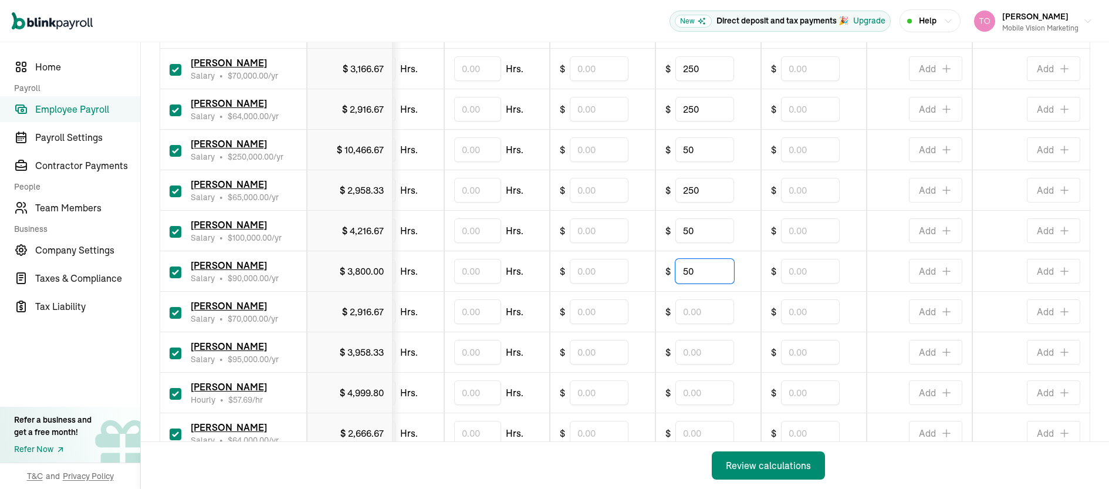
scroll to position [427, 0]
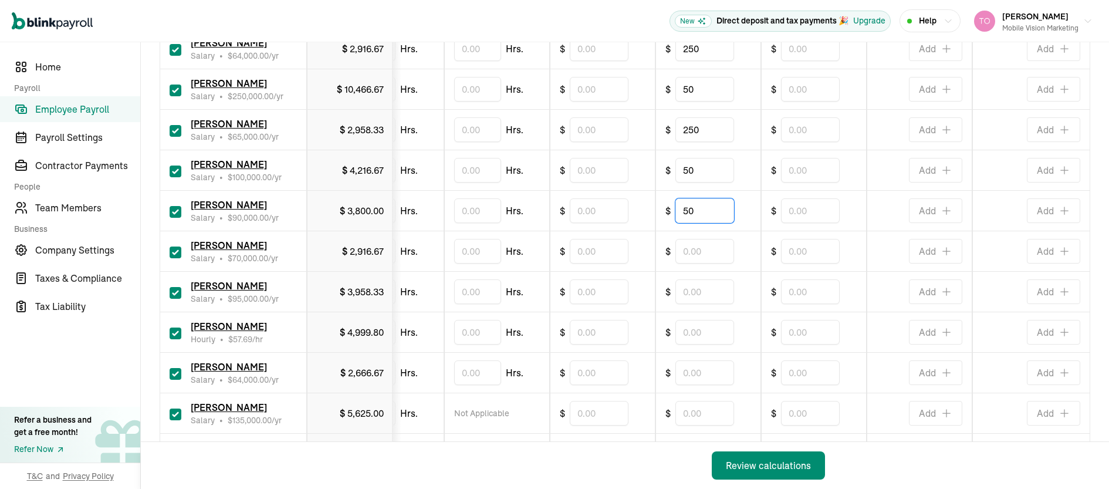
type input "50"
click at [682, 292] on input "text" at bounding box center [704, 291] width 59 height 25
type input "200"
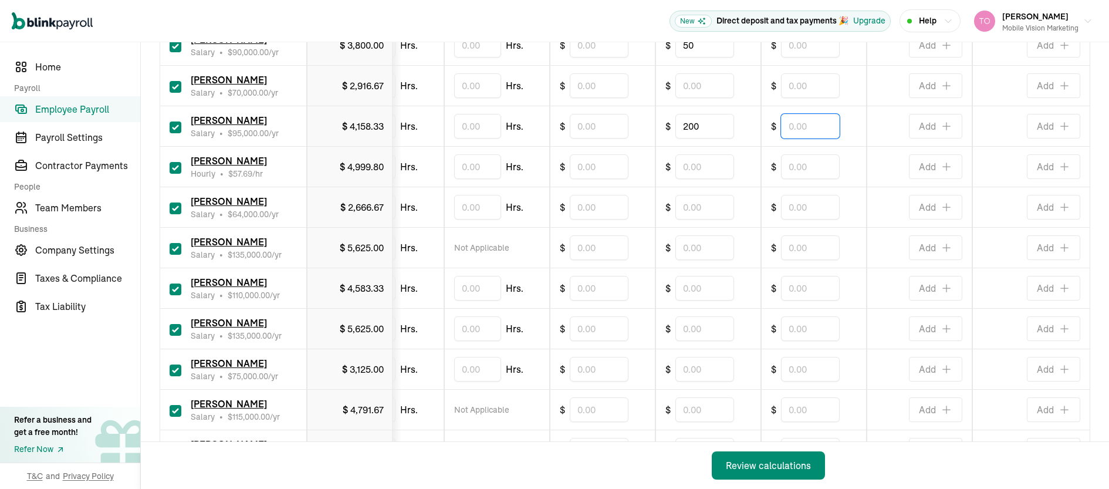
scroll to position [592, 0]
click at [791, 326] on input "text" at bounding box center [810, 328] width 59 height 25
click at [700, 327] on input "text" at bounding box center [704, 328] width 59 height 25
type input "50"
click at [695, 206] on input "text" at bounding box center [704, 207] width 59 height 25
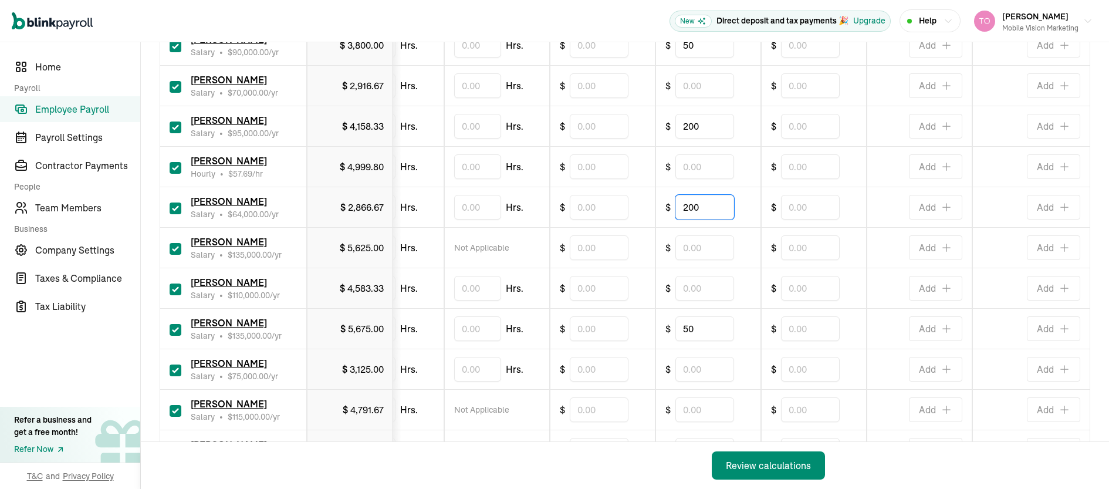
type input "200"
click at [691, 247] on input "text" at bounding box center [704, 247] width 59 height 25
type input "50"
click at [682, 287] on input "text" at bounding box center [704, 288] width 59 height 25
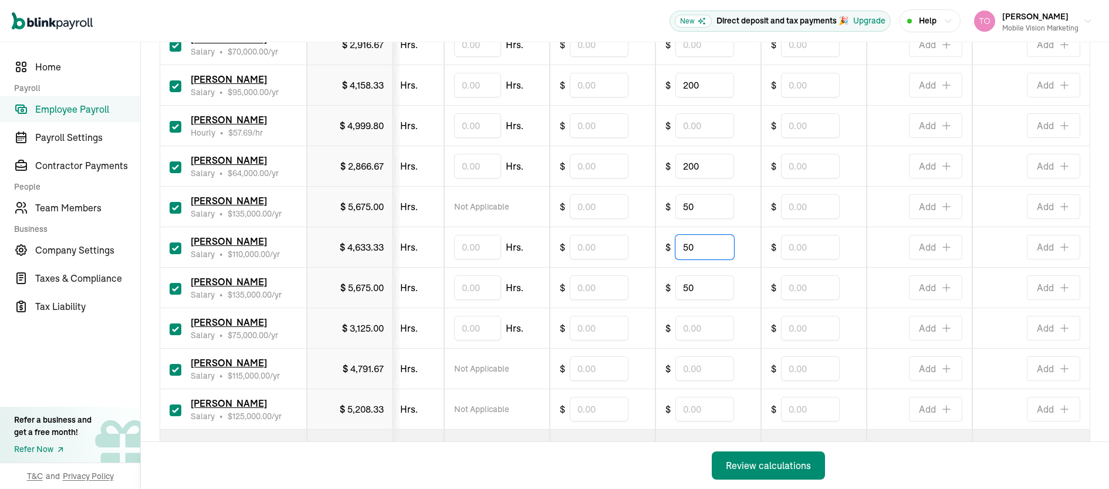
scroll to position [682, 0]
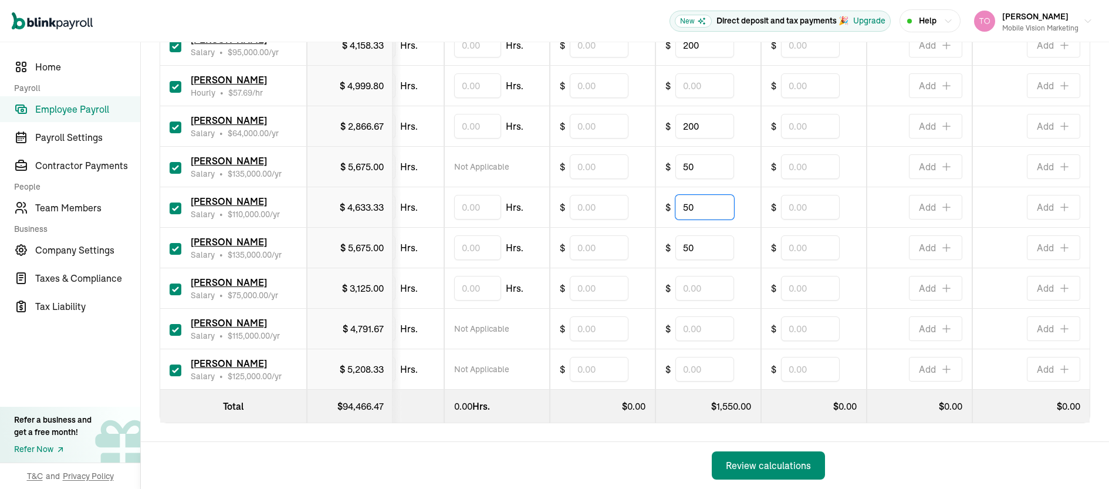
type input "50"
click at [639, 443] on div "Back Review calculations" at bounding box center [490, 465] width 698 height 47
click at [760, 466] on div "Review calculations" at bounding box center [768, 465] width 85 height 14
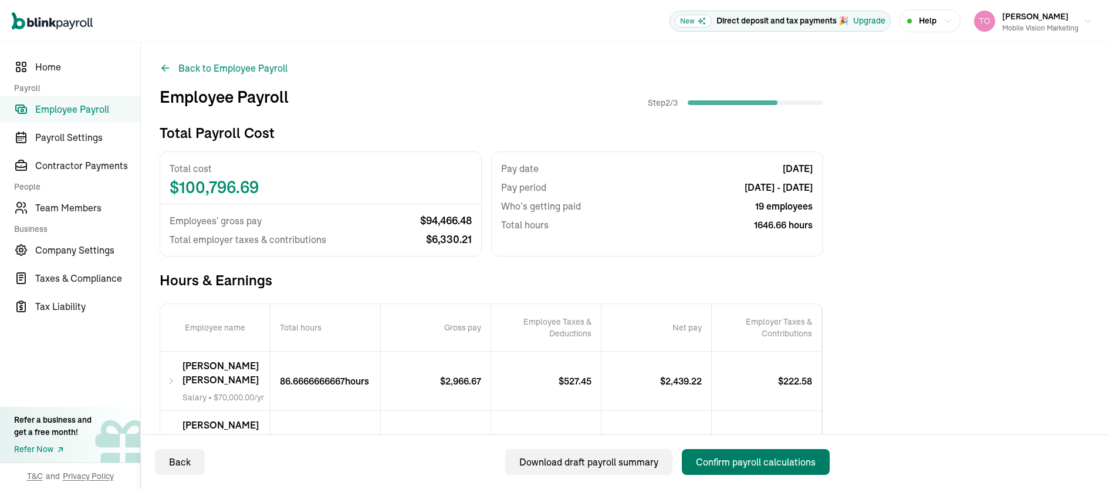
click at [760, 459] on div "Confirm payroll calculations" at bounding box center [756, 462] width 120 height 14
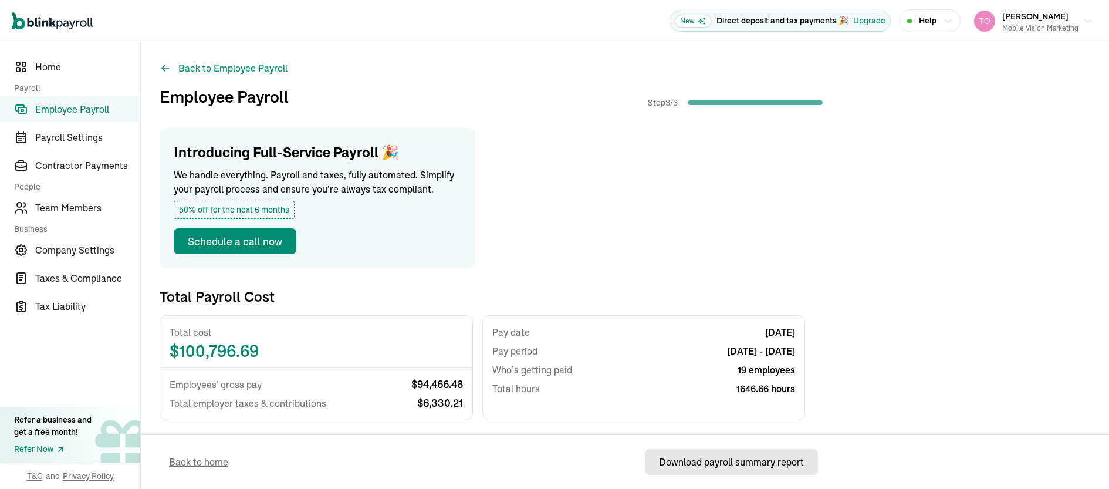
click at [696, 457] on div "Download payroll summary report" at bounding box center [731, 462] width 145 height 14
